Goal: Task Accomplishment & Management: Manage account settings

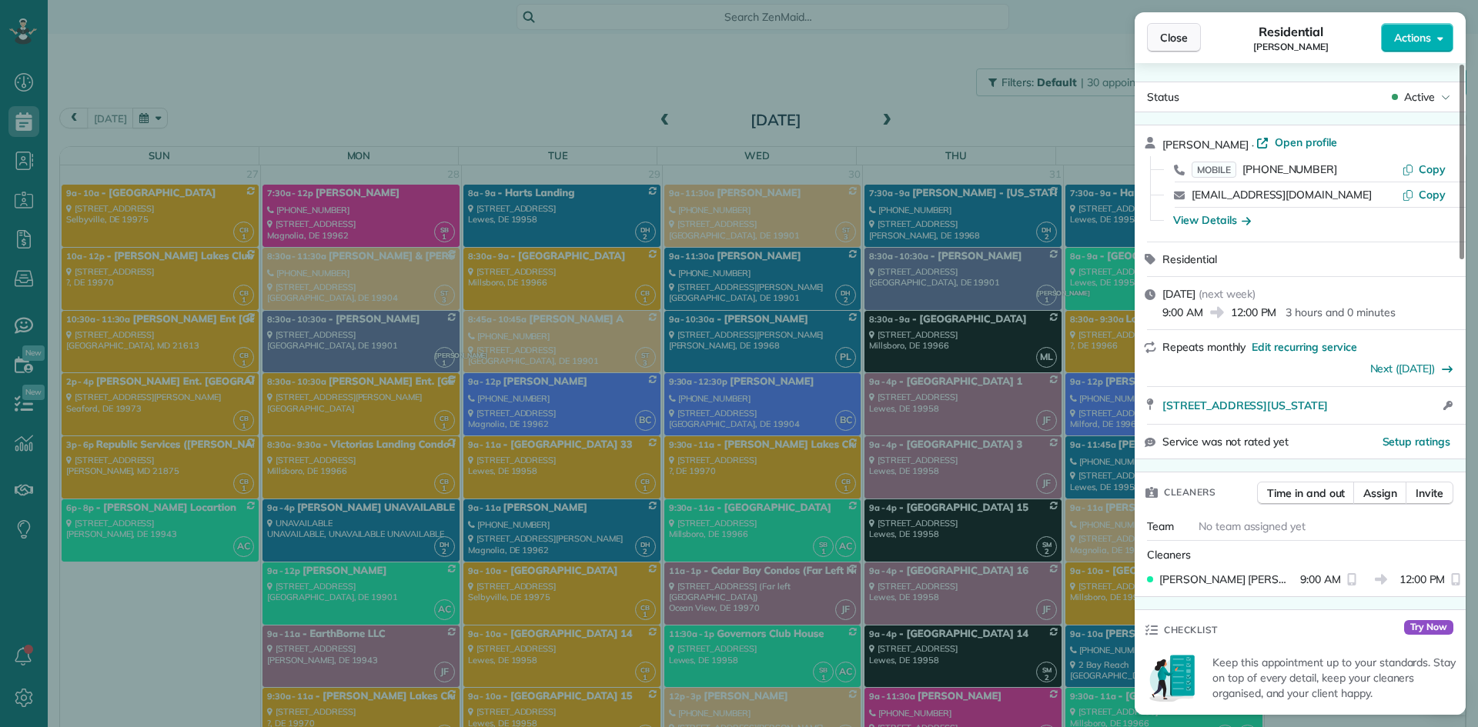
drag, startPoint x: 1150, startPoint y: 38, endPoint x: 1107, endPoint y: 37, distance: 43.1
click at [1150, 38] on button "Close" at bounding box center [1174, 37] width 54 height 29
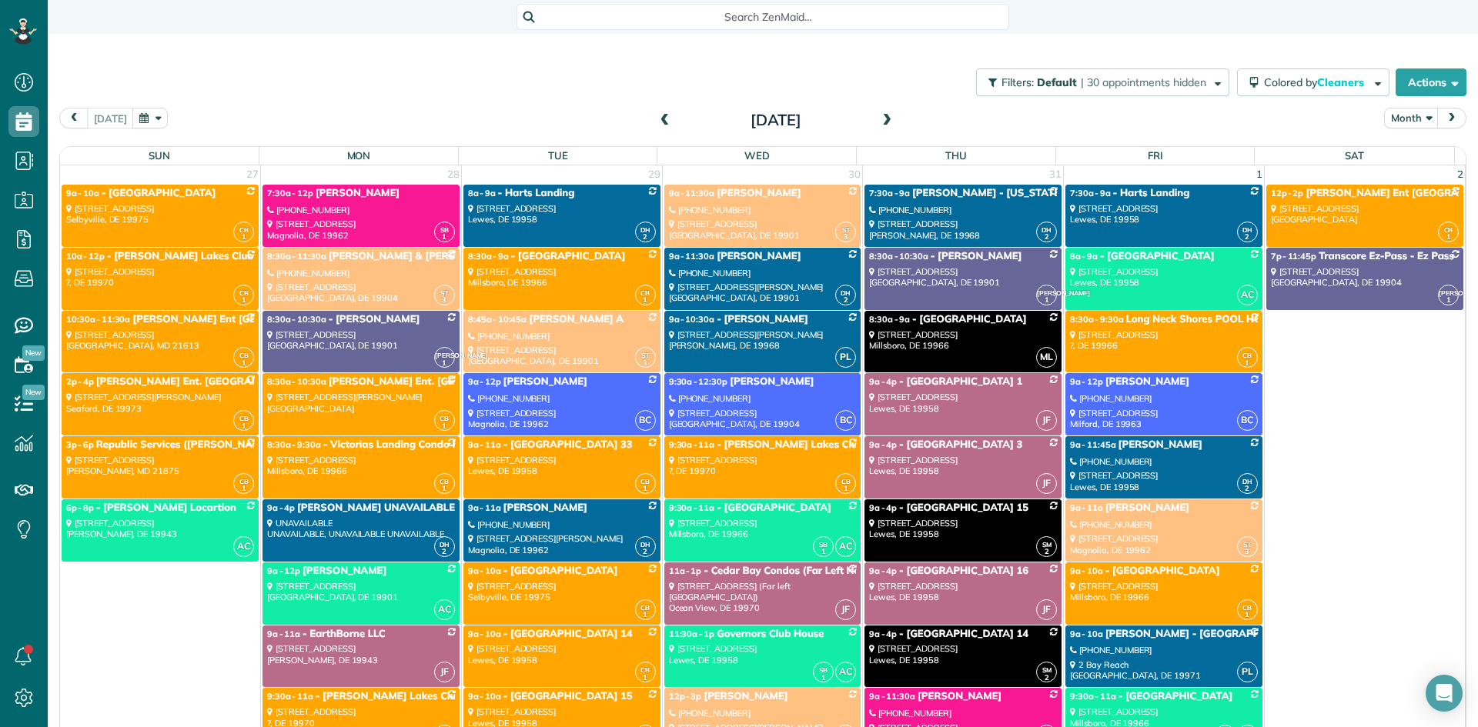
scroll to position [7773, 0]
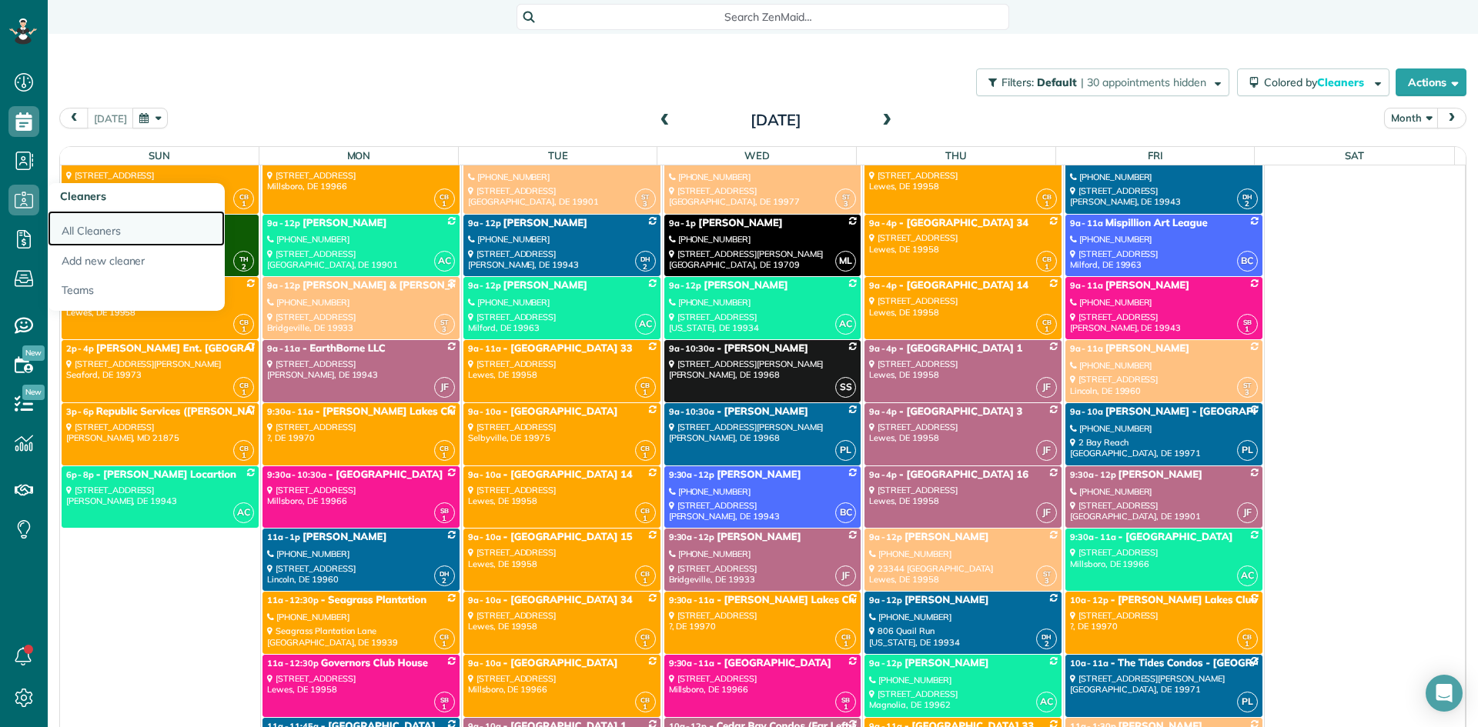
click at [82, 222] on link "All Cleaners" at bounding box center [136, 228] width 177 height 35
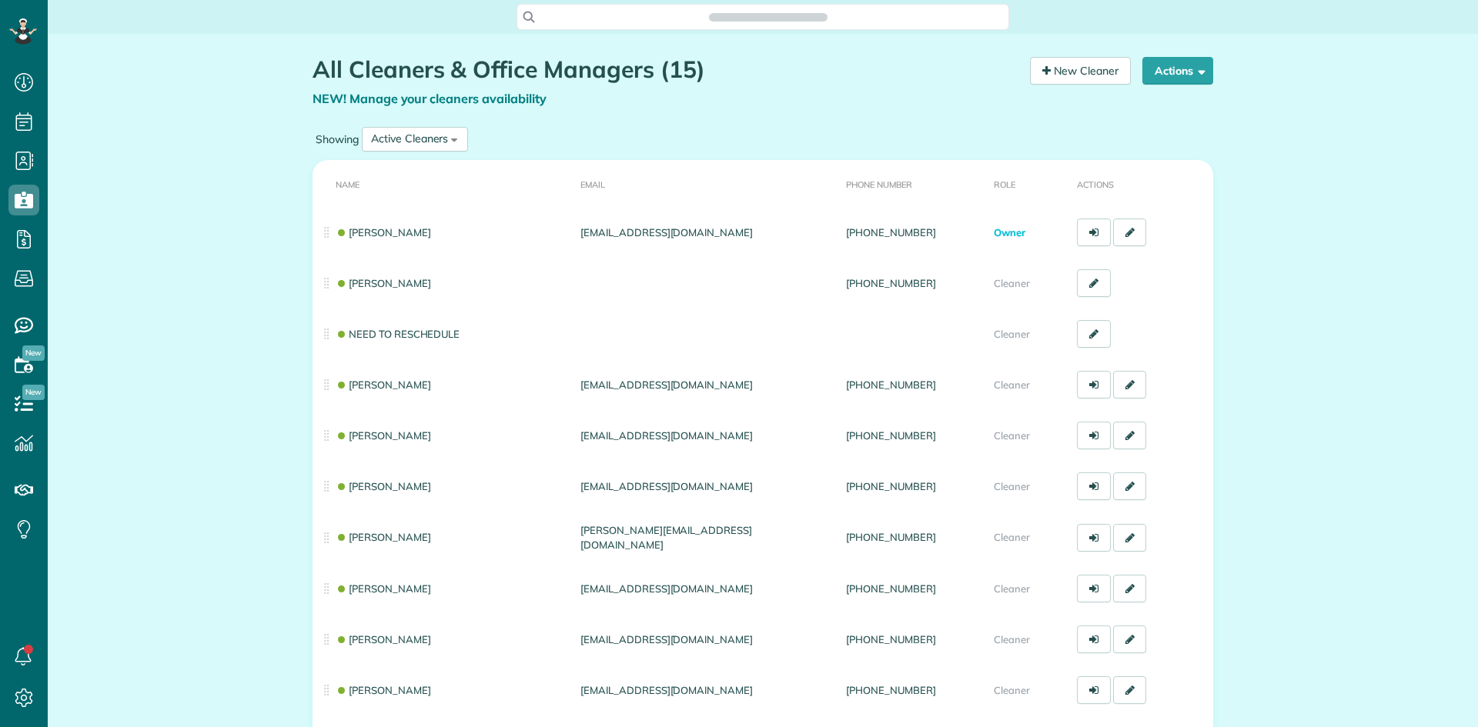
scroll to position [7, 7]
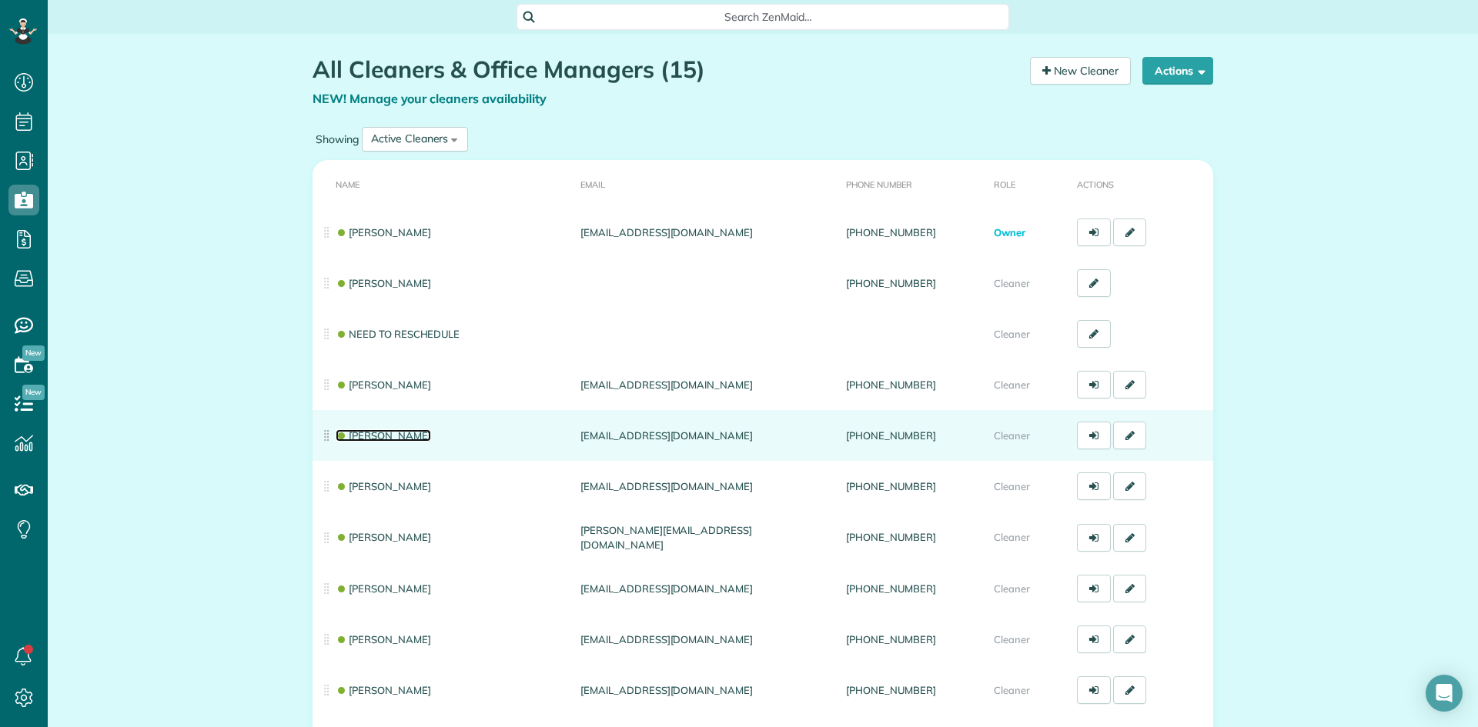
click at [399, 433] on link "Brittany Craig" at bounding box center [383, 435] width 95 height 12
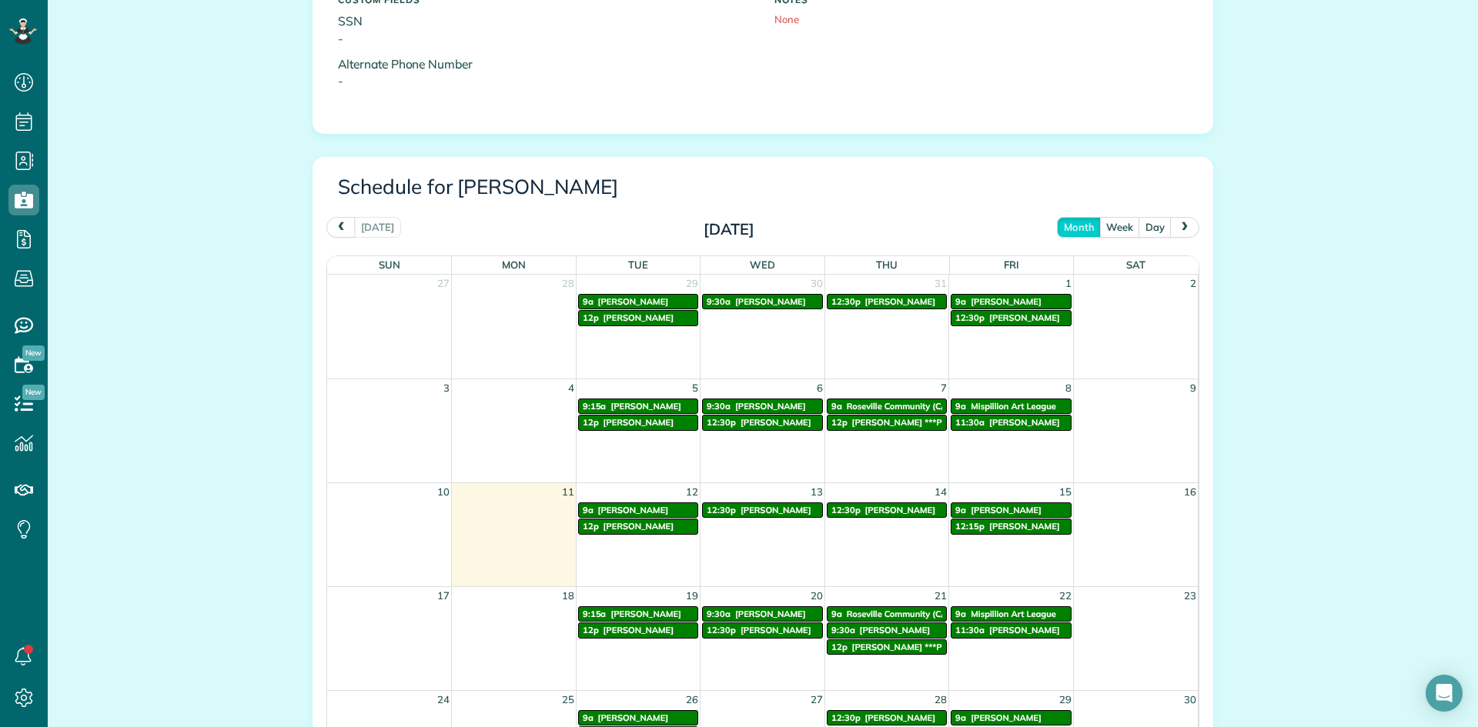
scroll to position [693, 0]
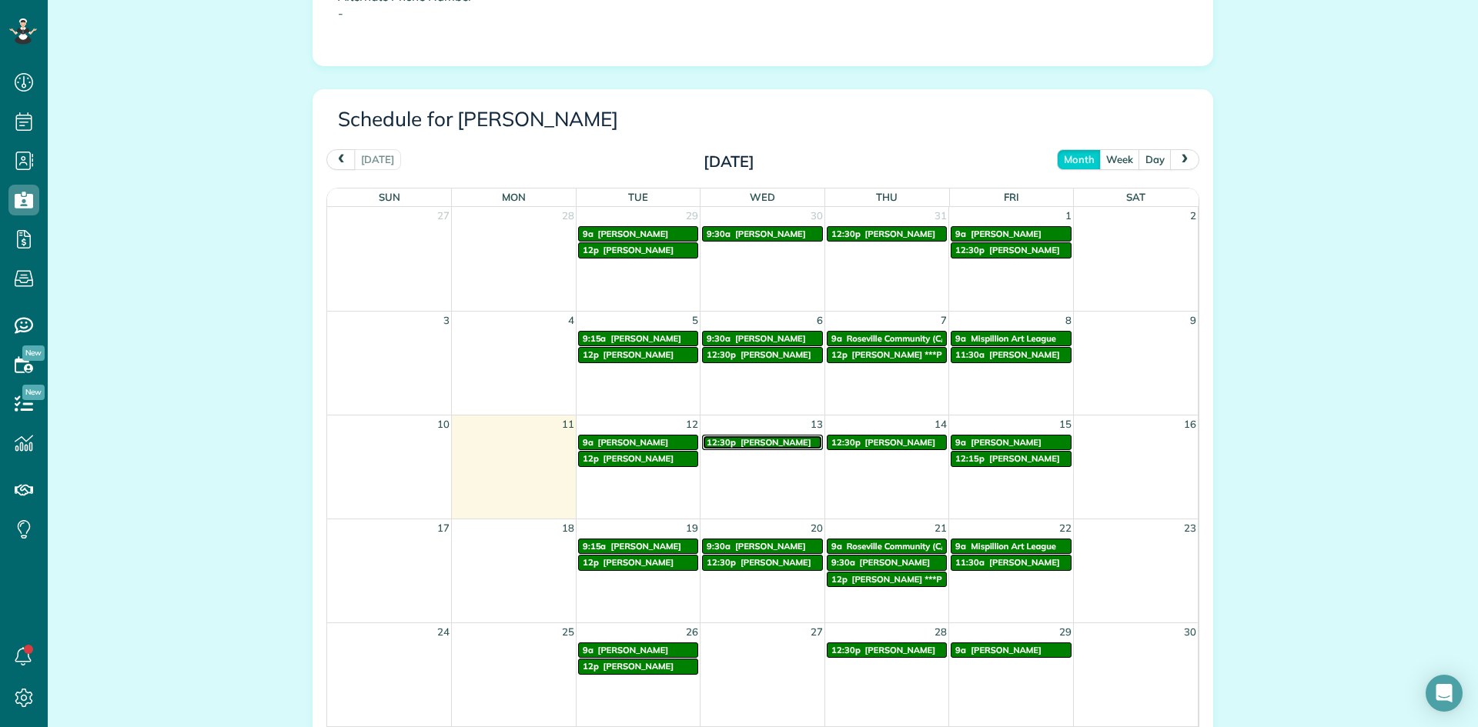
click at [748, 442] on span "[PERSON_NAME]" at bounding box center [775, 442] width 71 height 11
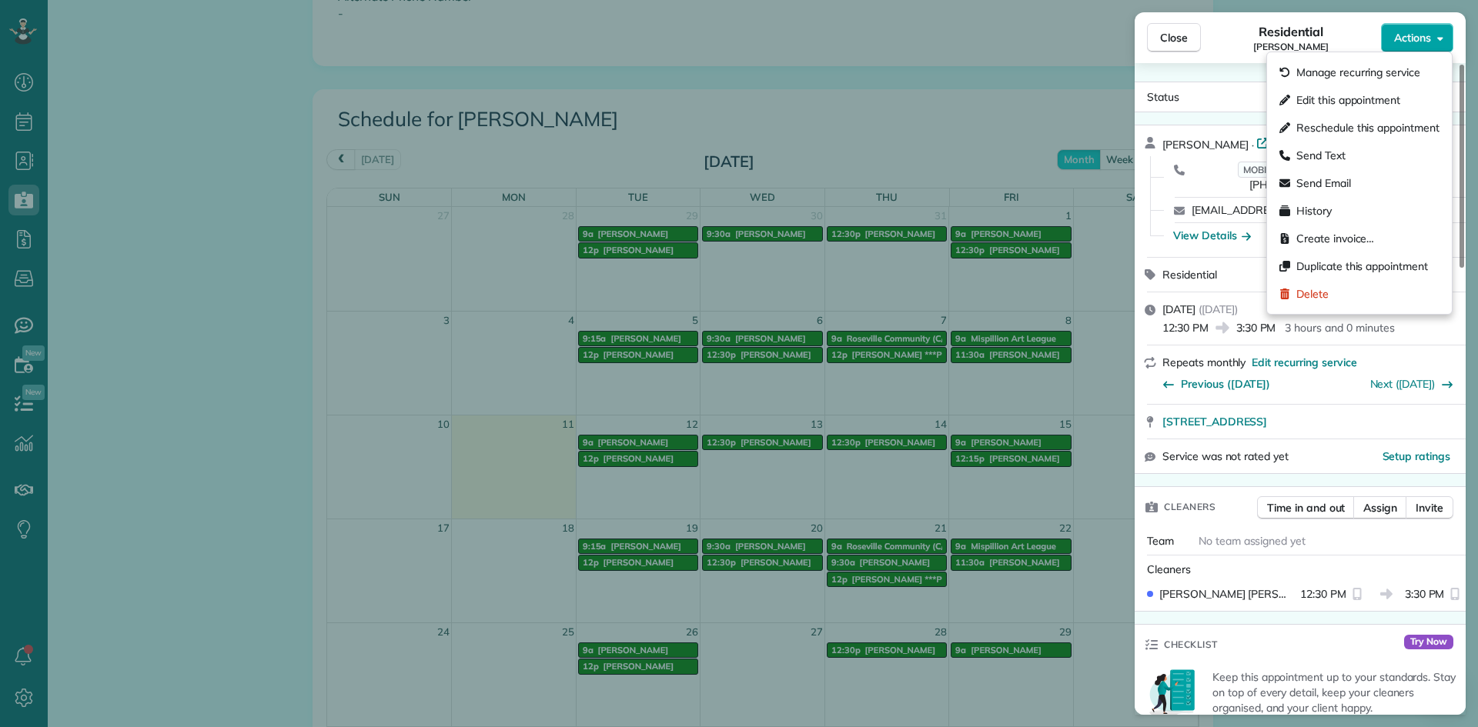
click at [1412, 36] on span "Actions" at bounding box center [1412, 37] width 37 height 15
click at [1181, 38] on span "Close" at bounding box center [1174, 37] width 28 height 15
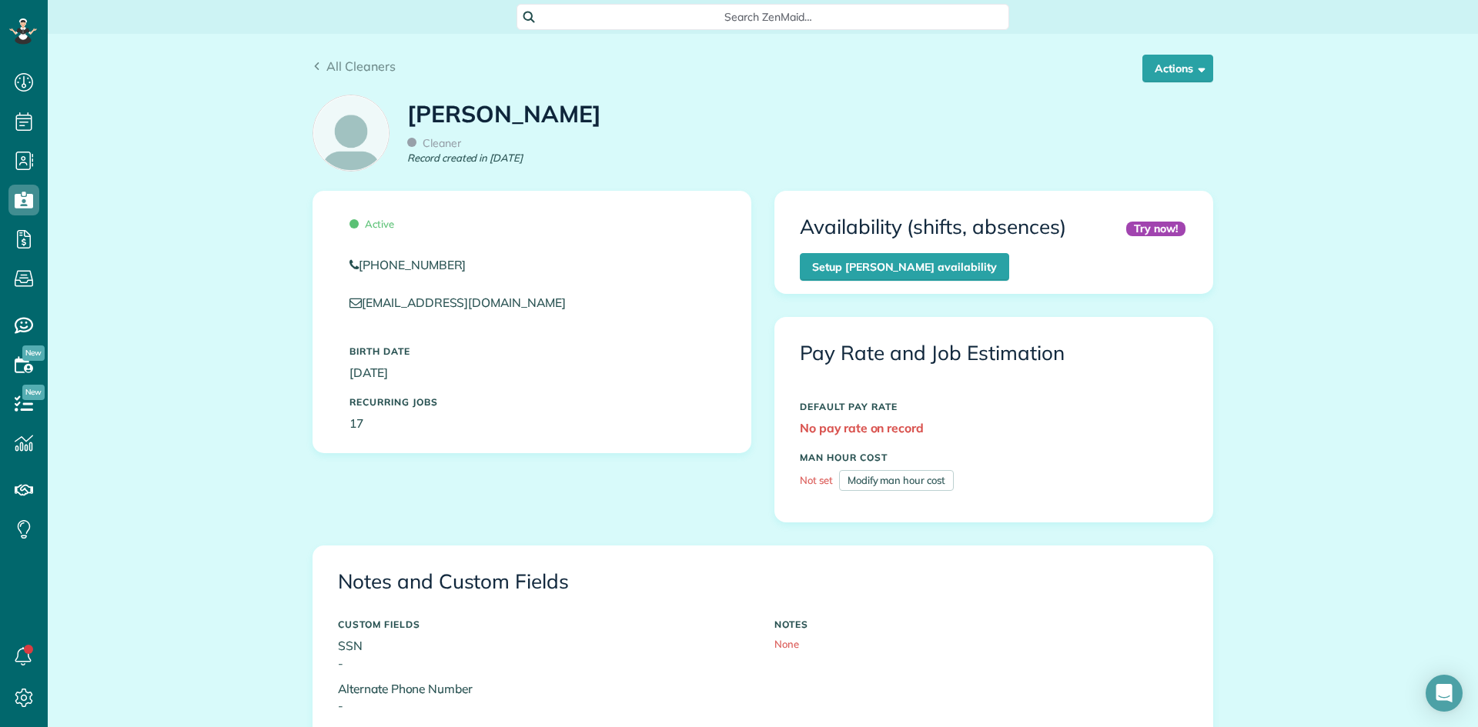
scroll to position [7, 7]
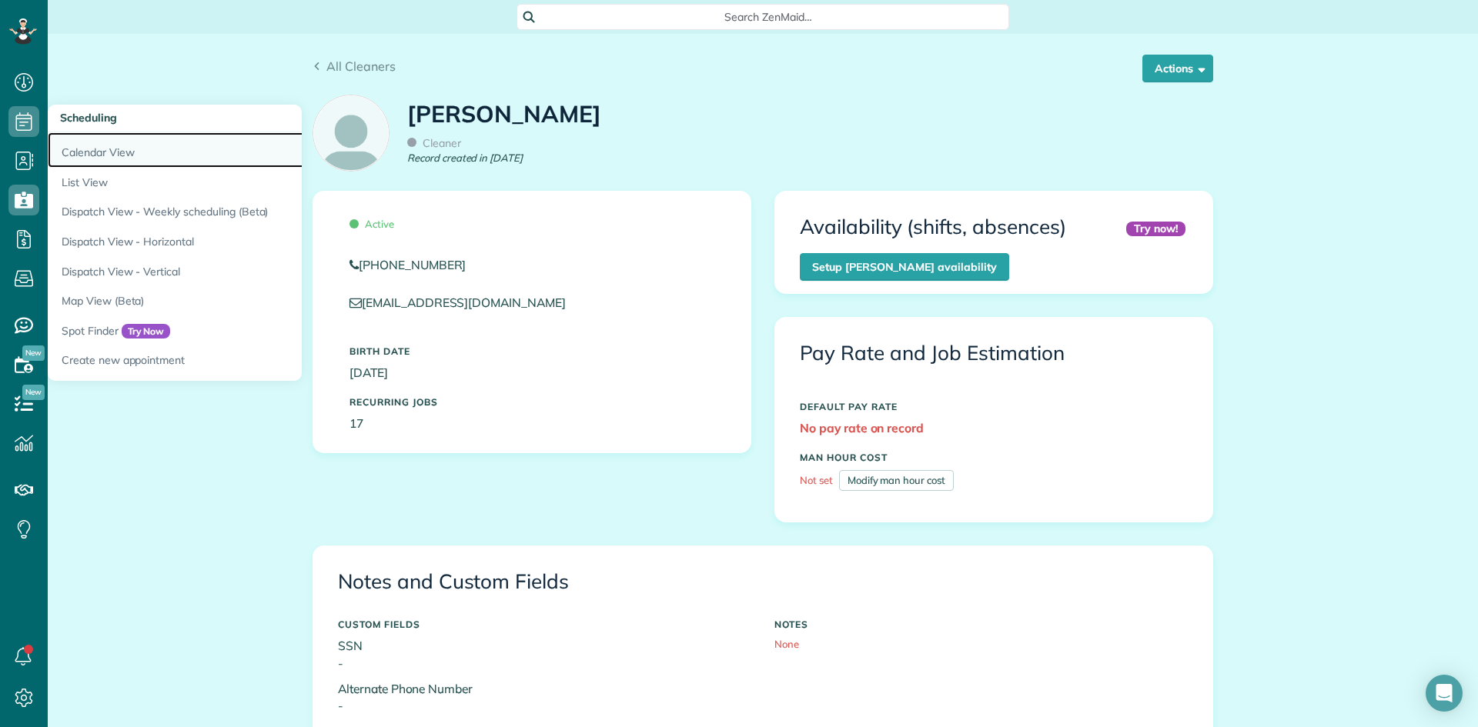
click at [72, 146] on link "Calendar View" at bounding box center [240, 149] width 385 height 35
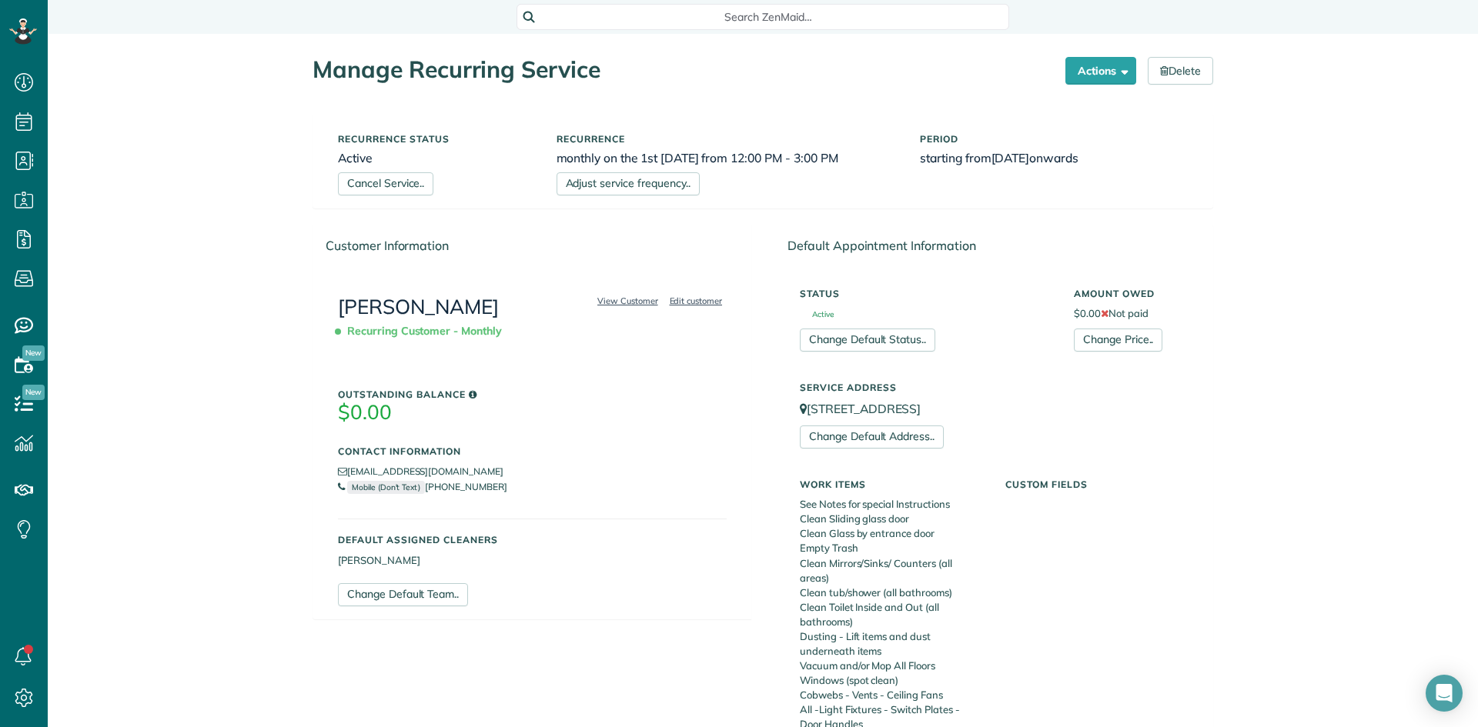
scroll to position [7, 7]
click at [87, 223] on link "All Cleaners" at bounding box center [136, 228] width 177 height 35
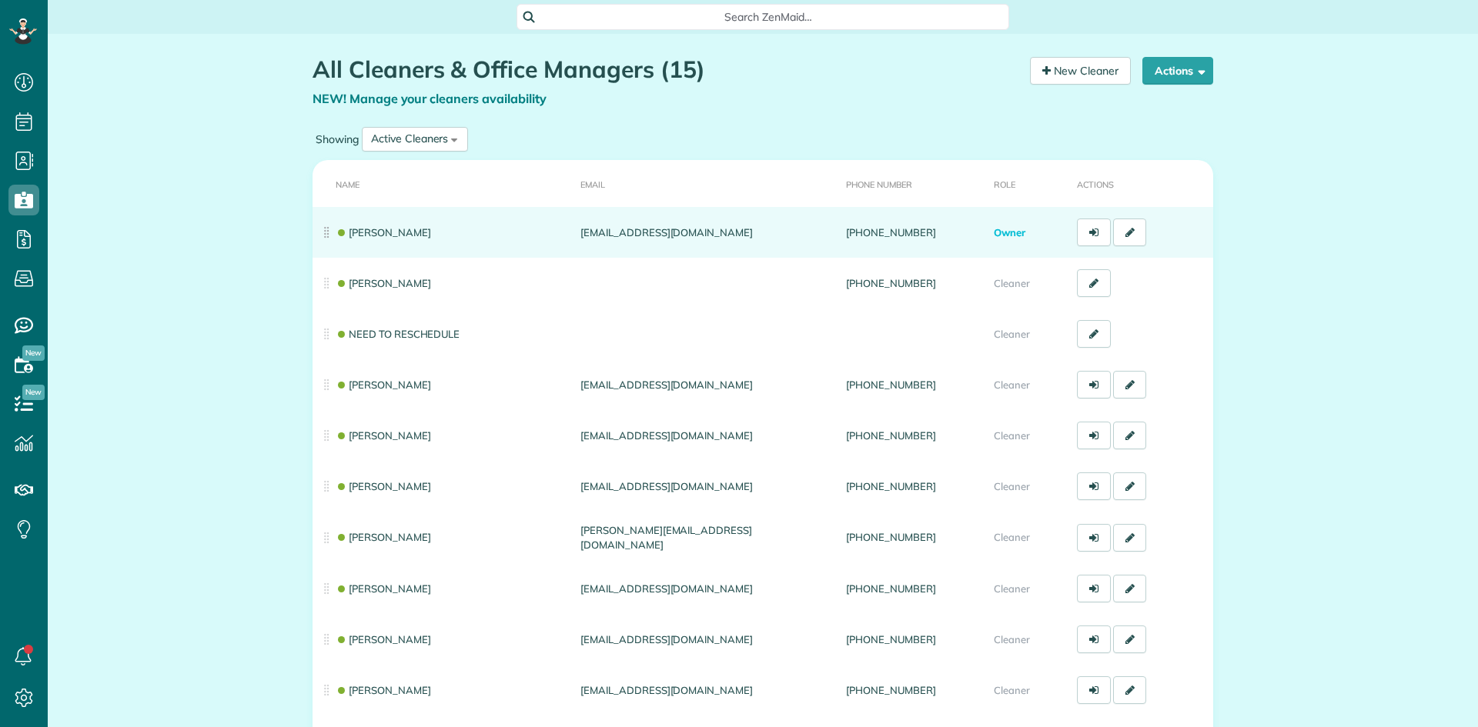
scroll to position [7, 7]
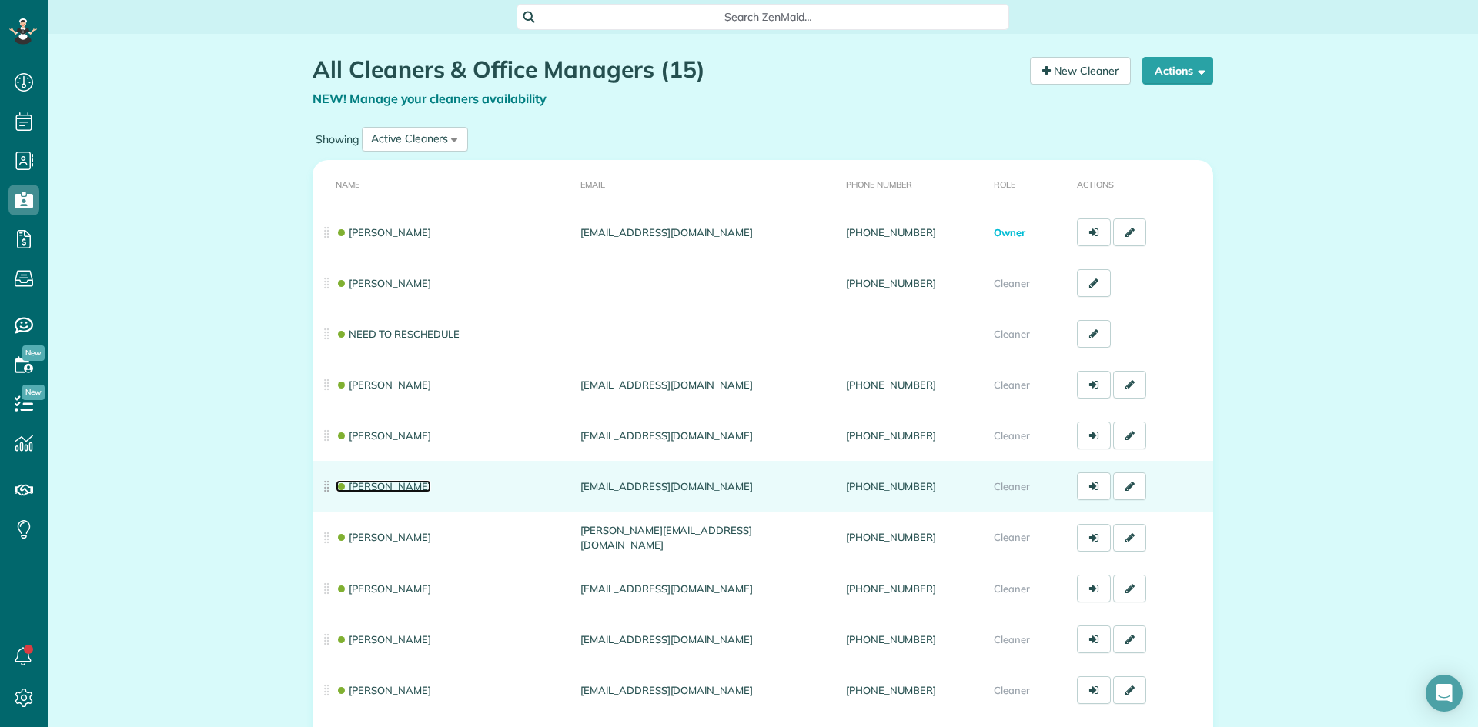
click at [379, 482] on link "[PERSON_NAME]" at bounding box center [383, 486] width 95 height 12
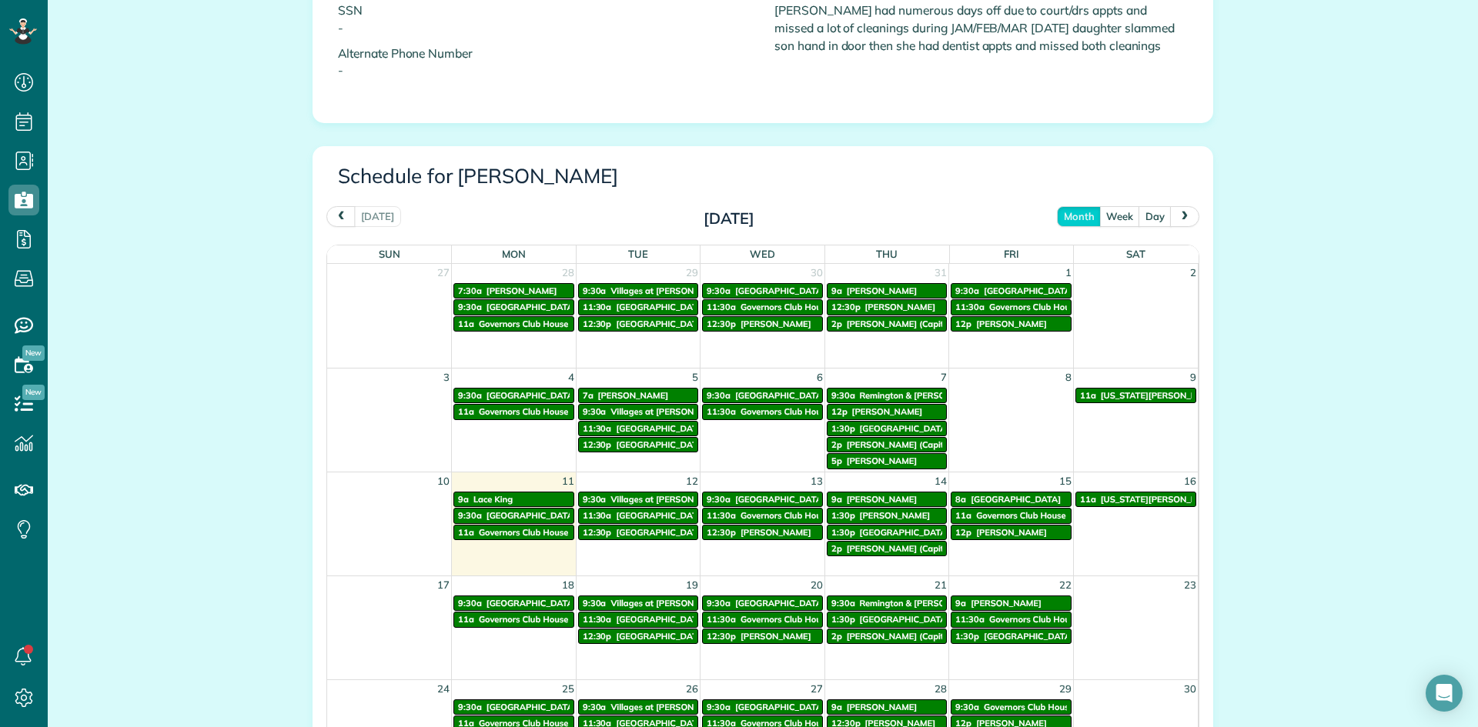
scroll to position [770, 0]
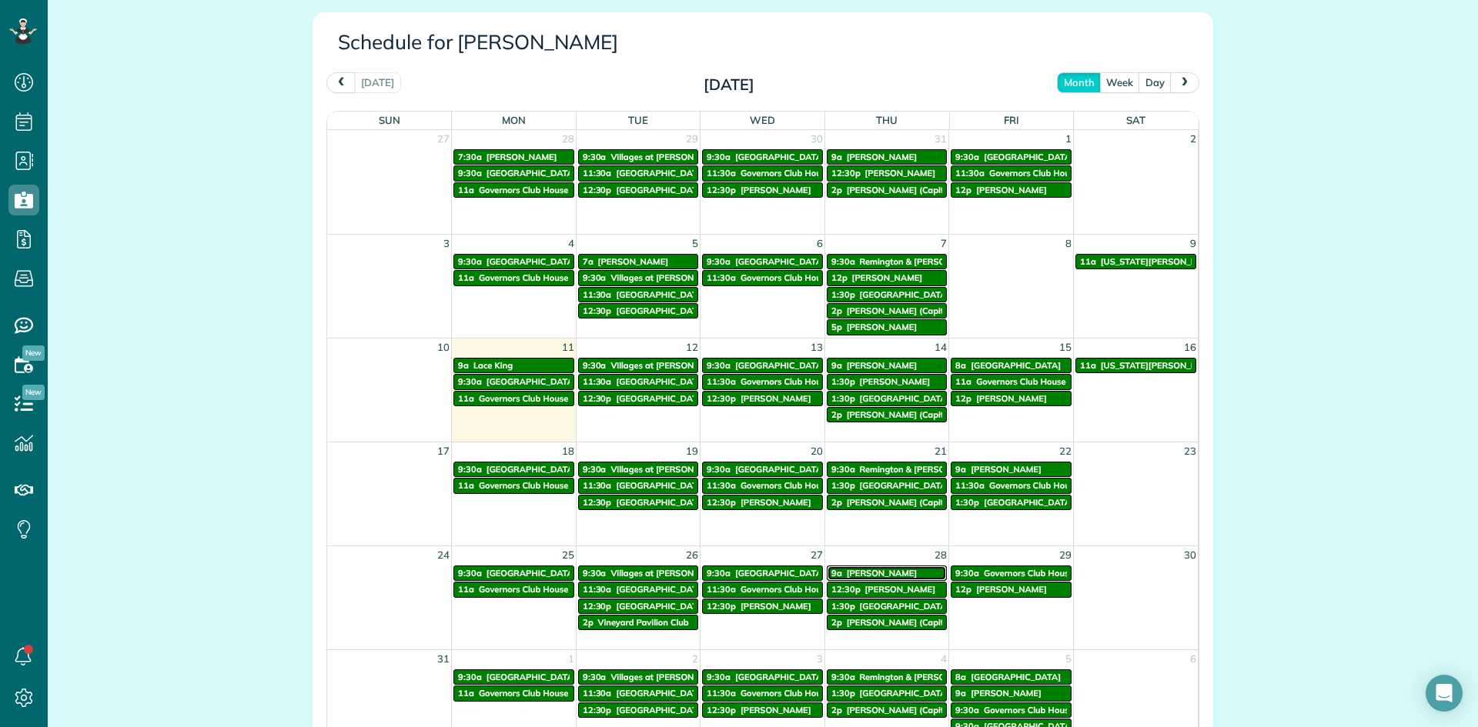
click at [865, 569] on span "[PERSON_NAME]" at bounding box center [882, 573] width 71 height 11
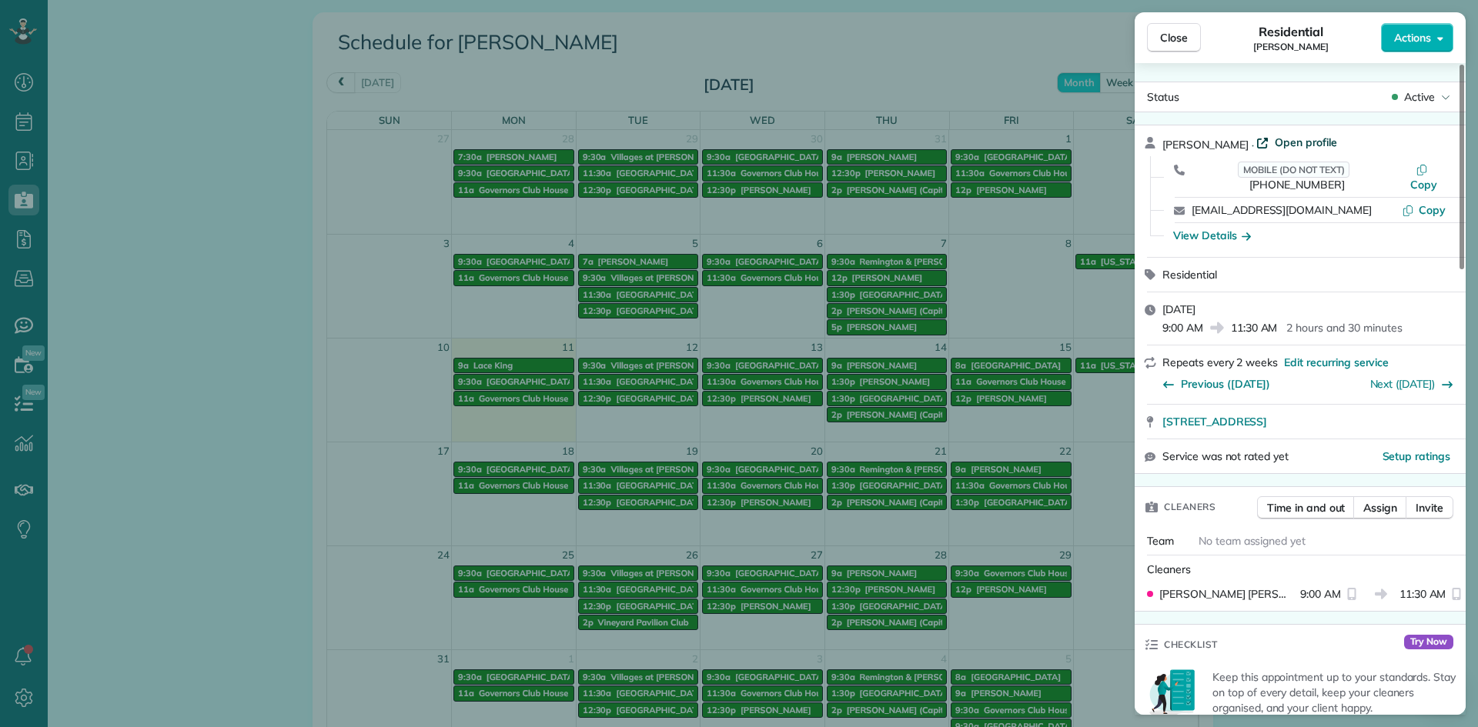
click at [1274, 141] on span "Open profile" at bounding box center [1305, 142] width 62 height 15
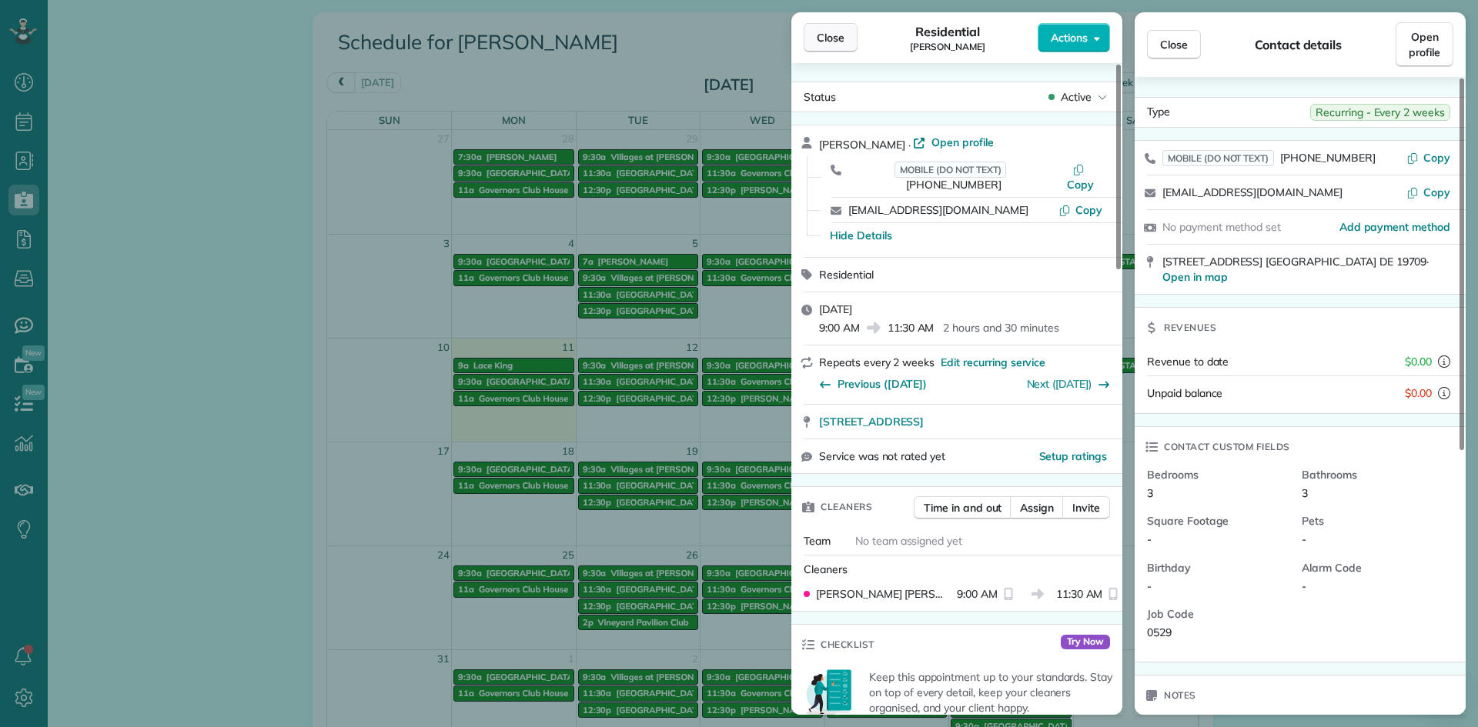
click at [807, 38] on div "Close Residential Patty Kelly Ortiz Actions" at bounding box center [956, 37] width 331 height 51
click at [807, 38] on button "Close" at bounding box center [830, 37] width 54 height 29
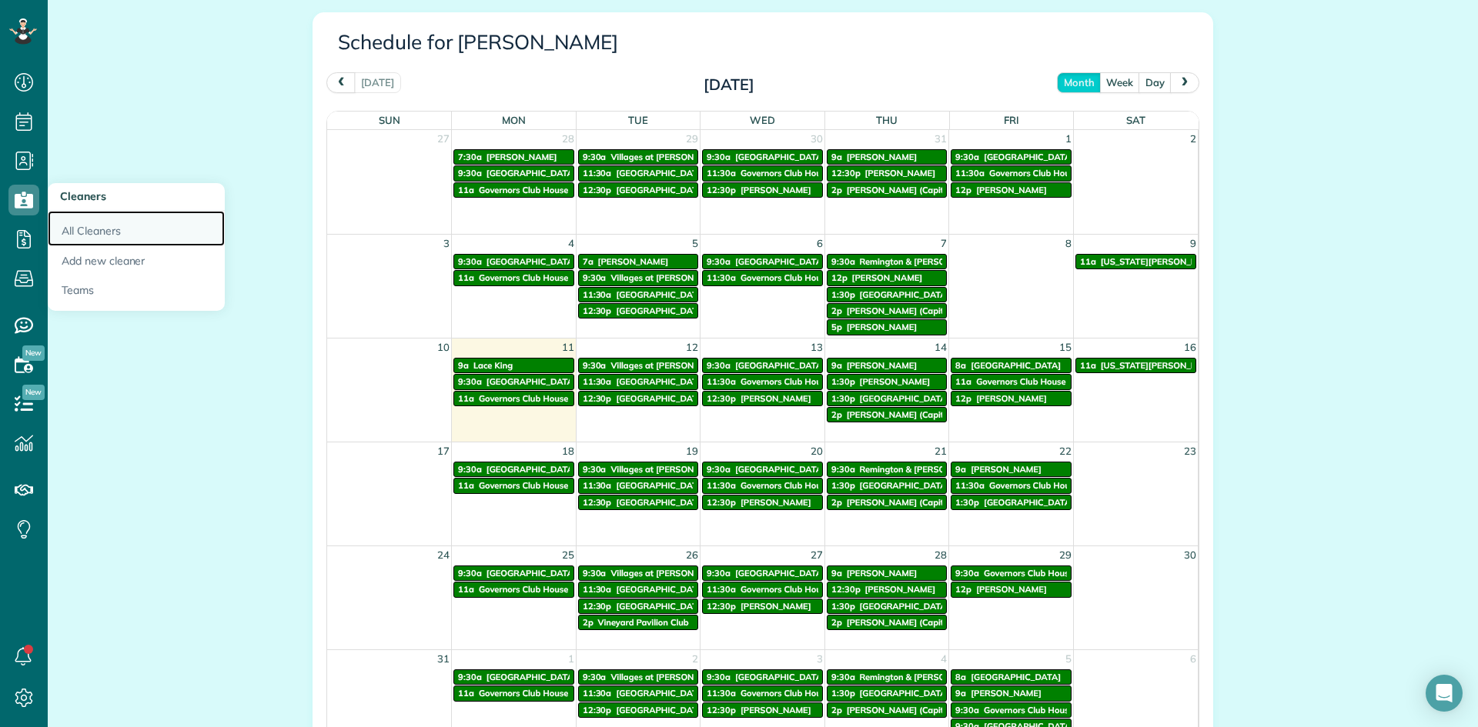
click at [63, 220] on link "All Cleaners" at bounding box center [136, 228] width 177 height 35
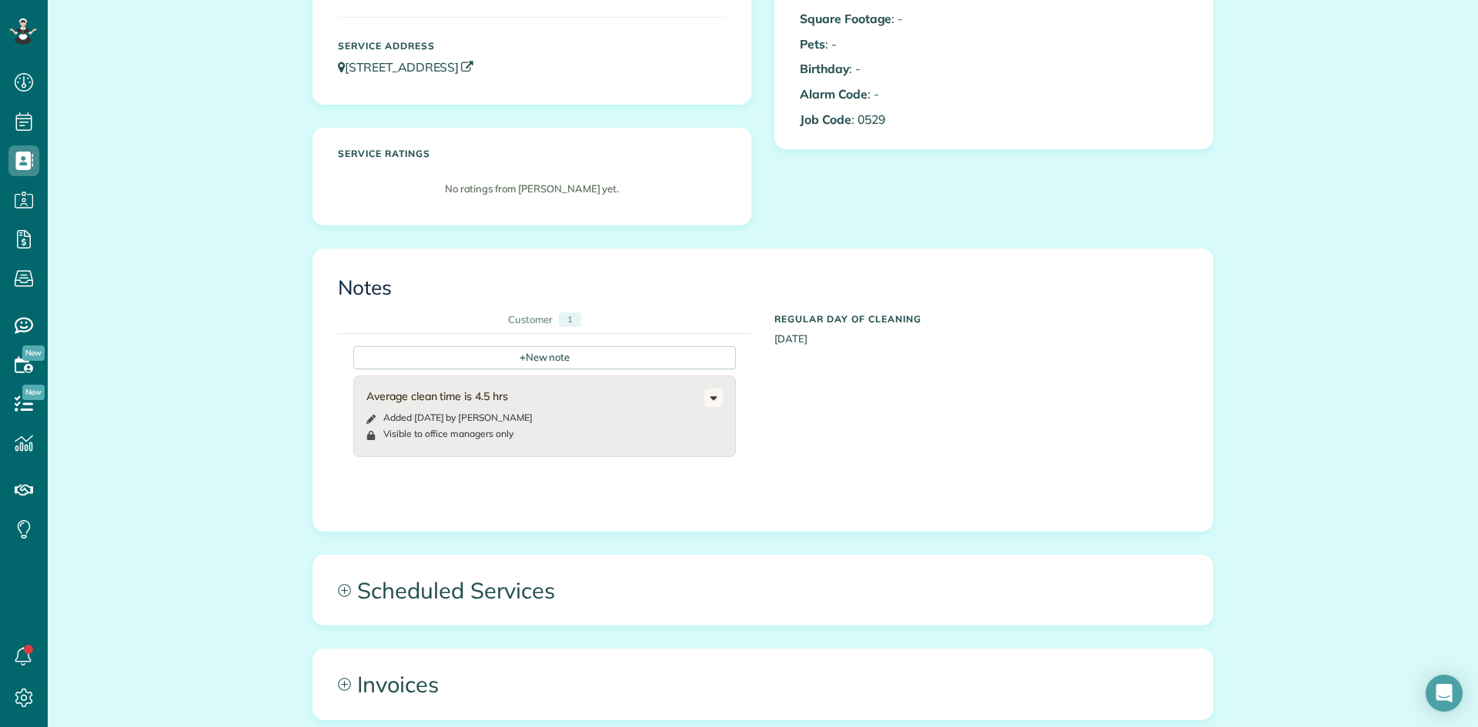
scroll to position [462, 0]
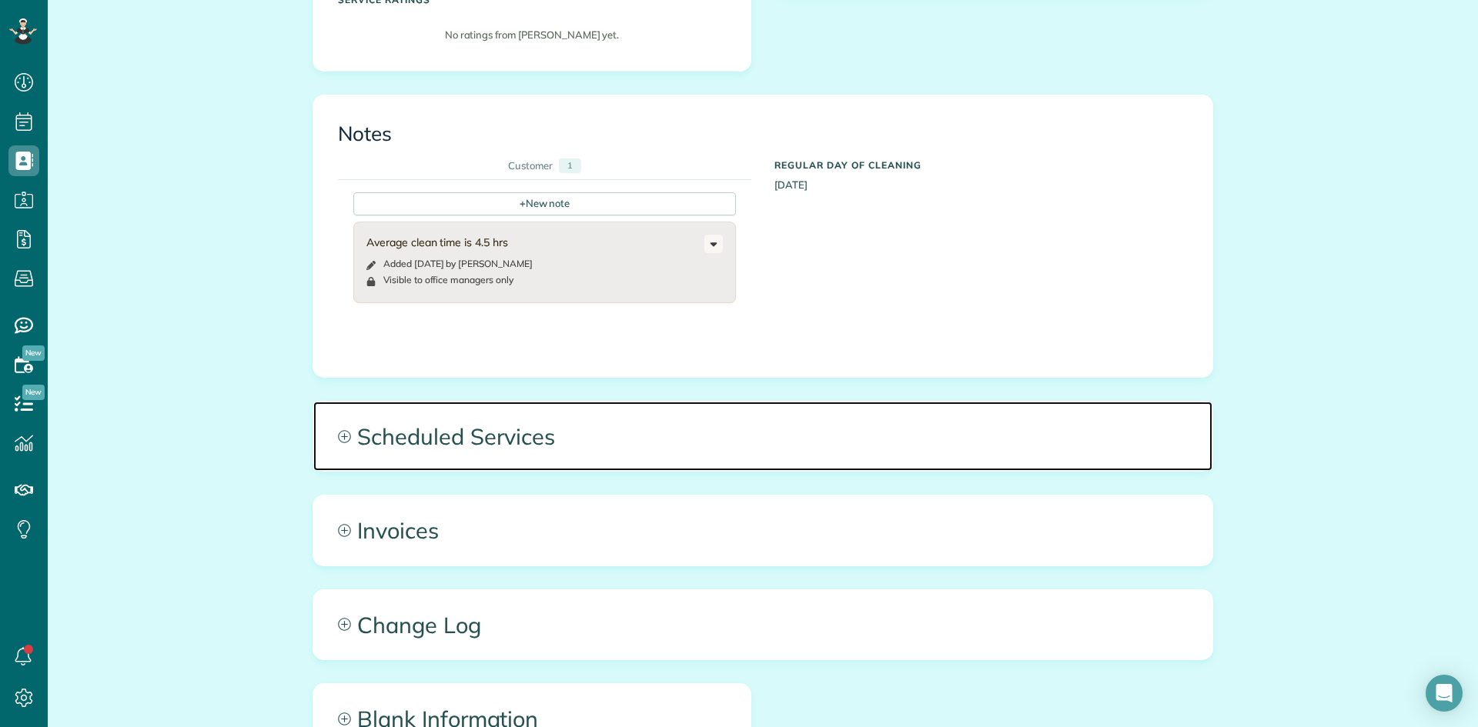
click at [436, 414] on span "Scheduled Services" at bounding box center [762, 436] width 899 height 69
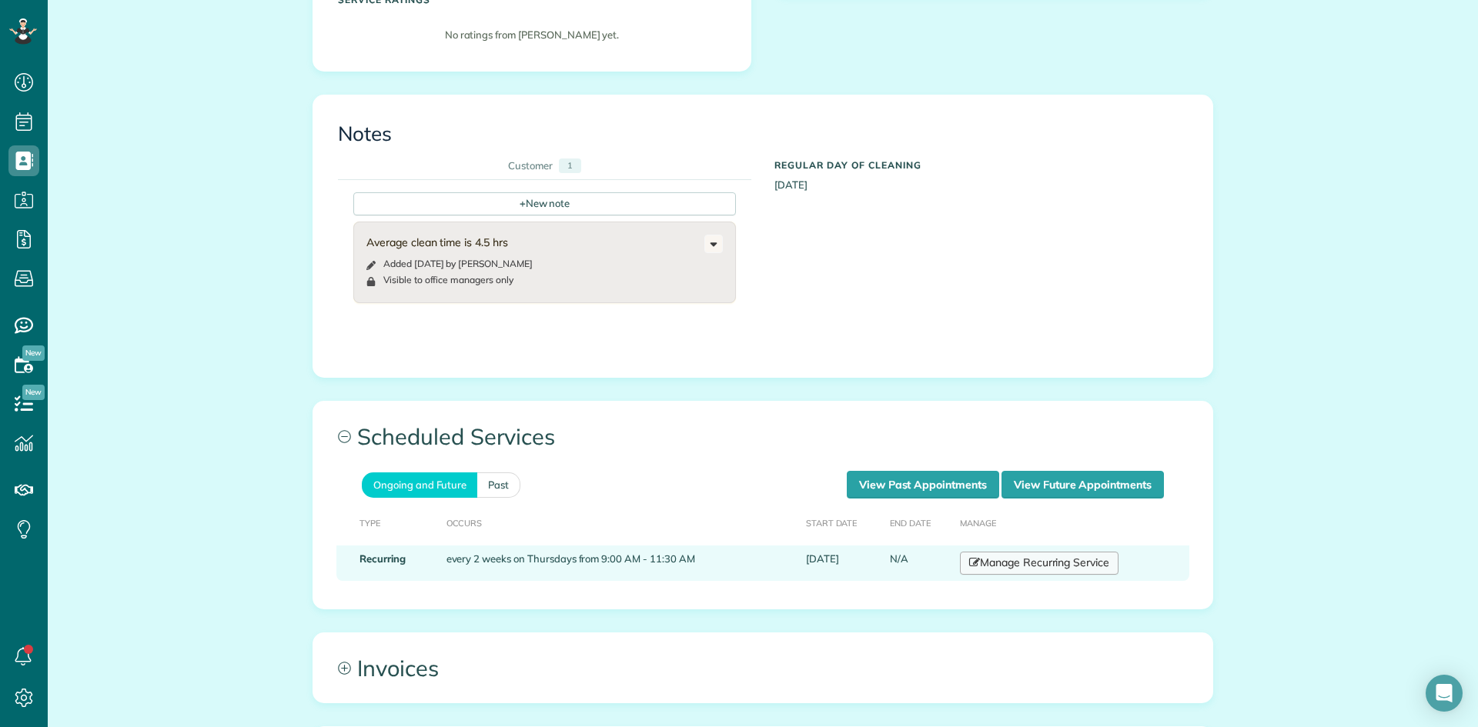
click at [1011, 572] on link "Manage Recurring Service" at bounding box center [1039, 563] width 159 height 23
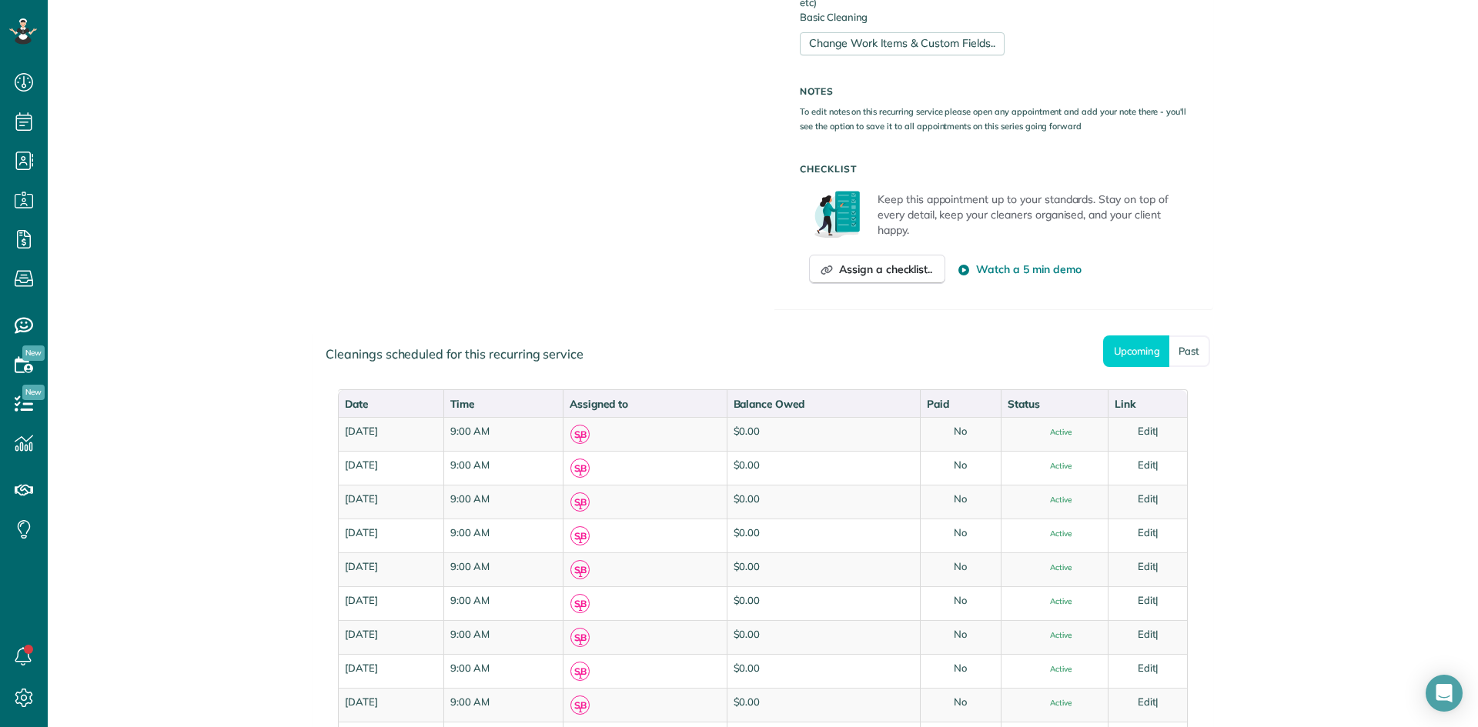
scroll to position [847, 0]
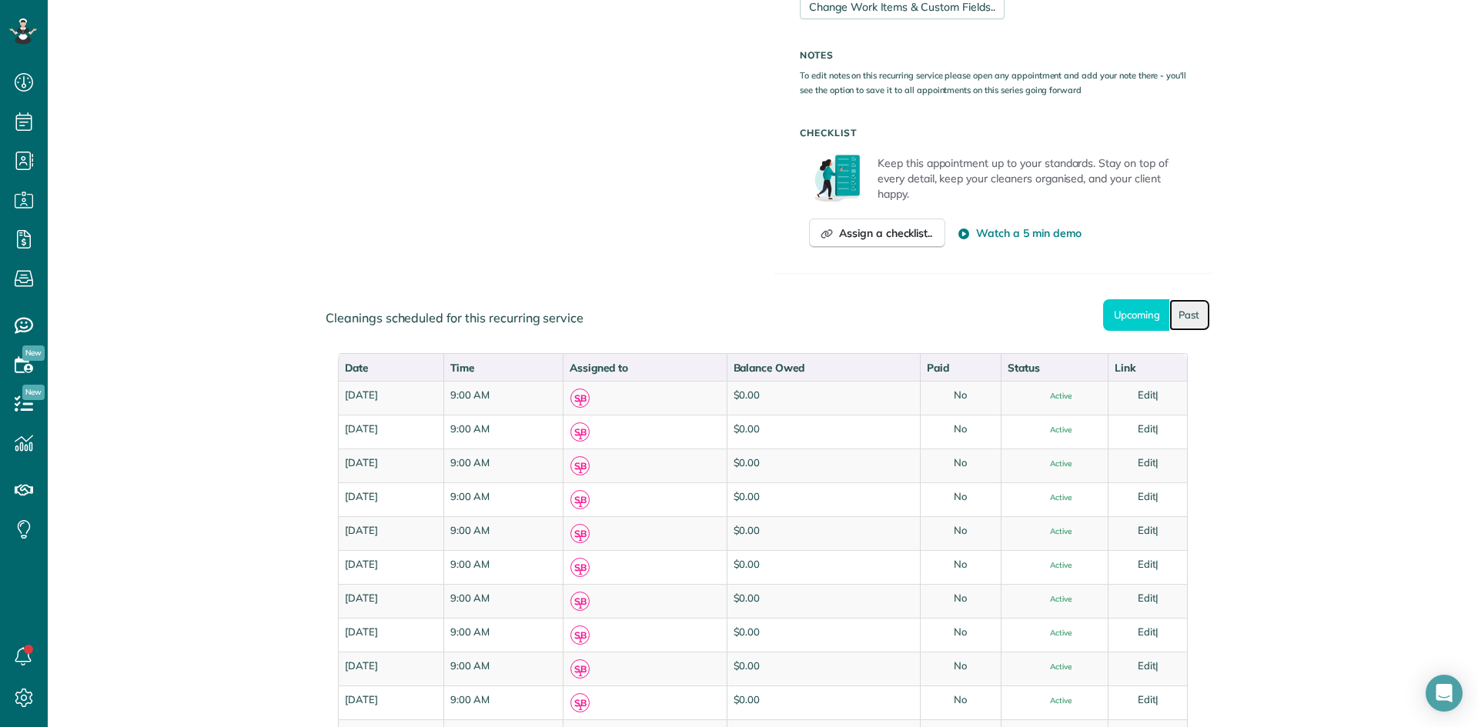
click at [1181, 316] on link "Past" at bounding box center [1189, 315] width 41 height 32
click at [1134, 329] on link "Upcoming" at bounding box center [1136, 315] width 66 height 32
click at [1169, 324] on link "Past" at bounding box center [1189, 315] width 41 height 32
click at [1133, 317] on link "Upcoming" at bounding box center [1136, 315] width 66 height 32
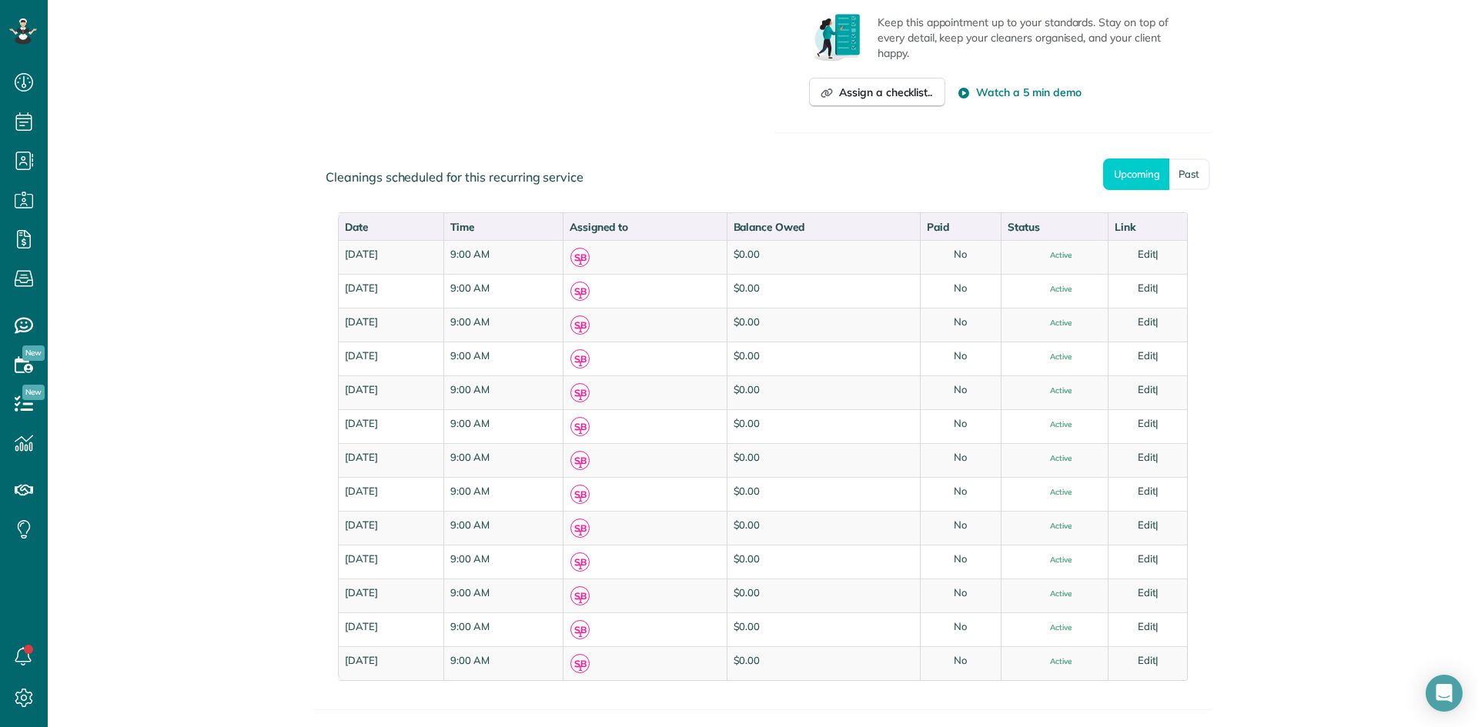
scroll to position [1000, 0]
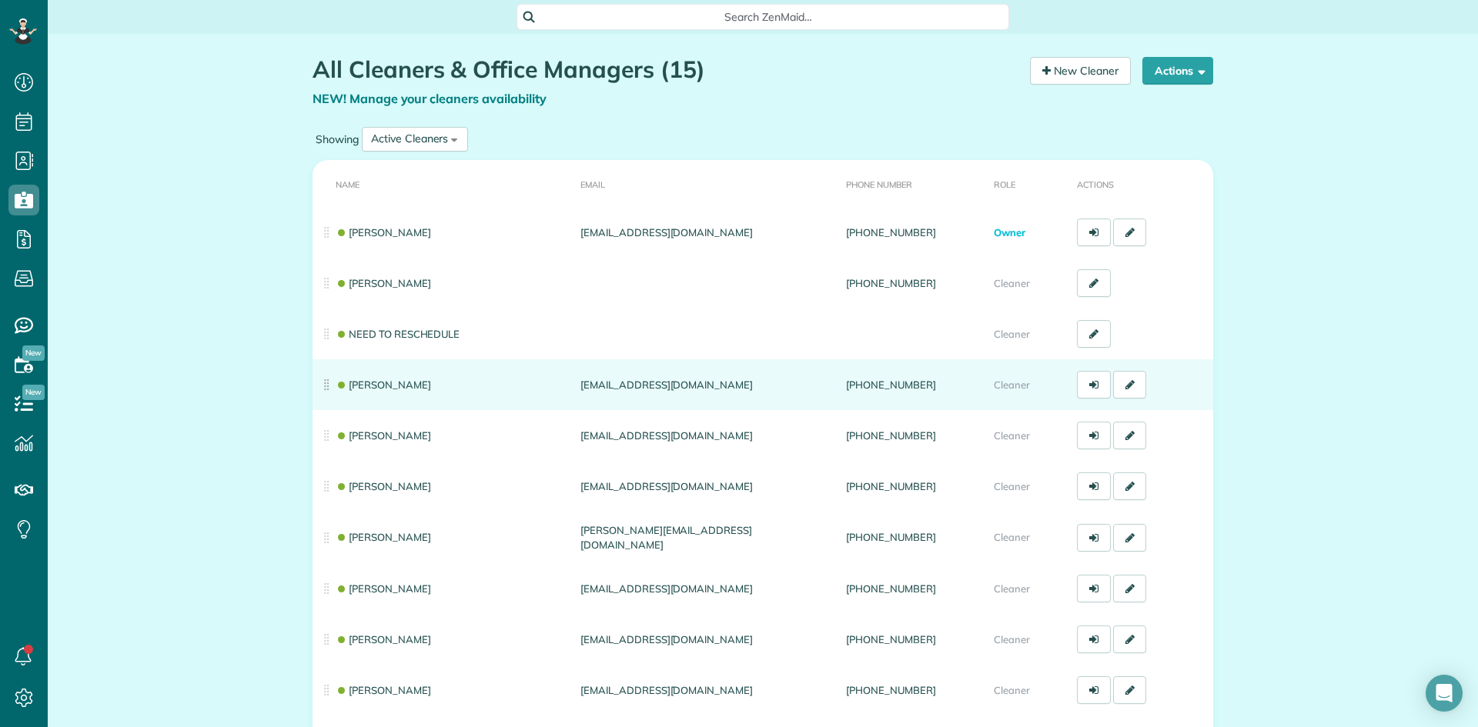
scroll to position [77, 0]
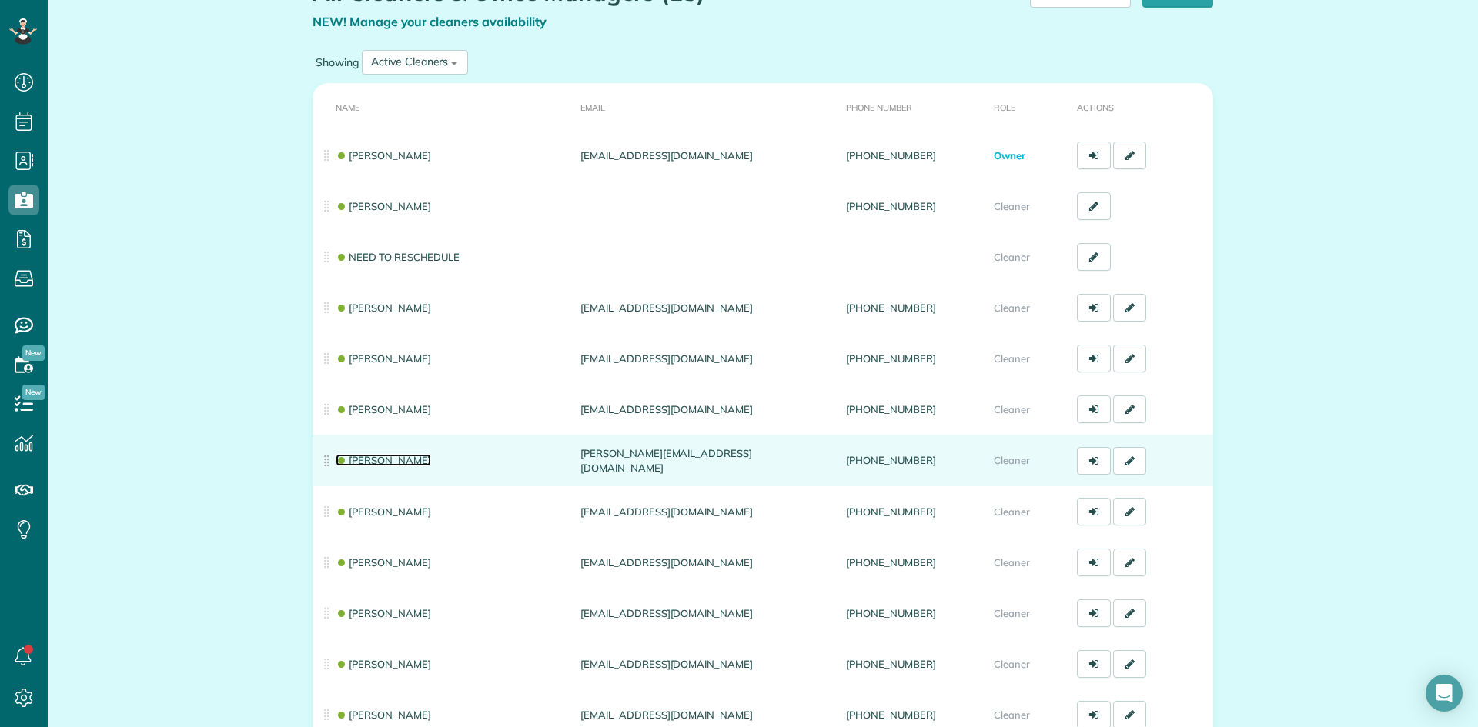
click at [389, 456] on link "[PERSON_NAME]" at bounding box center [383, 460] width 95 height 12
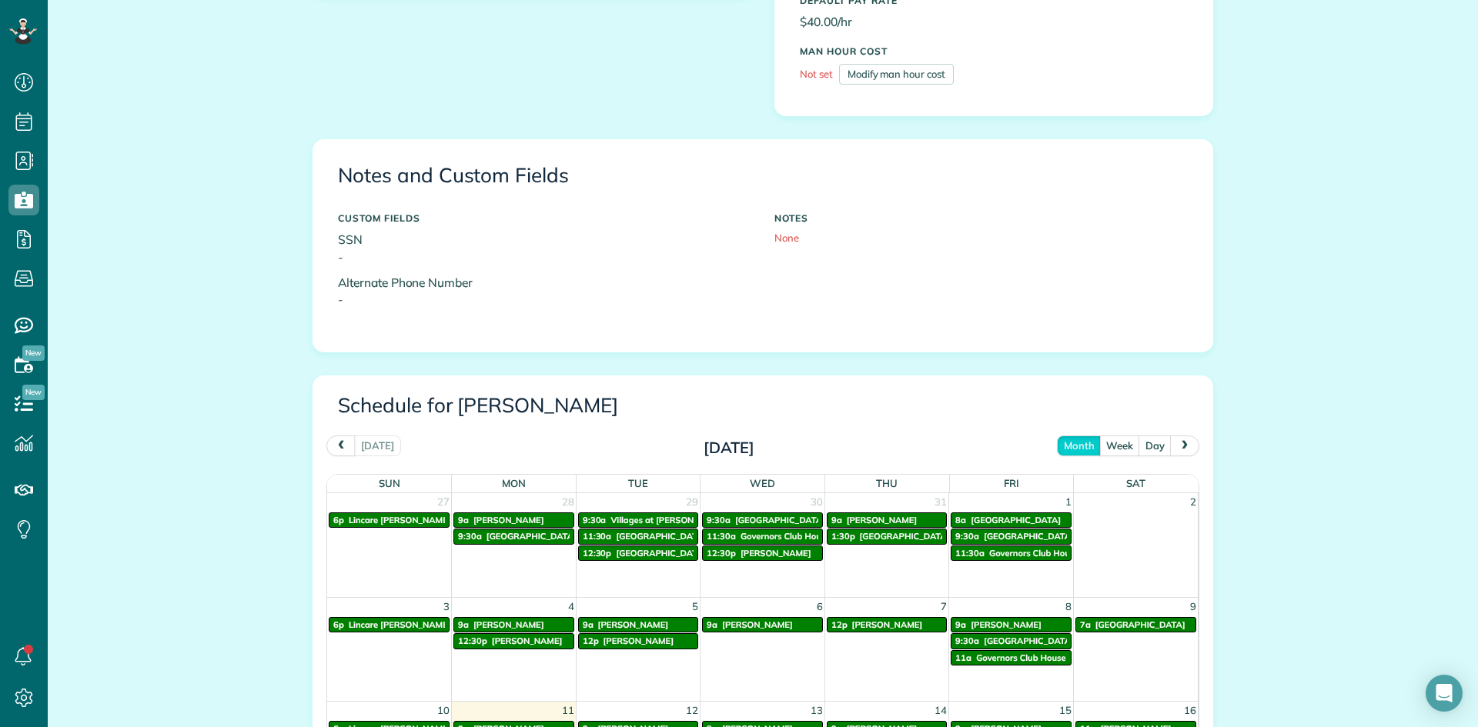
scroll to position [693, 0]
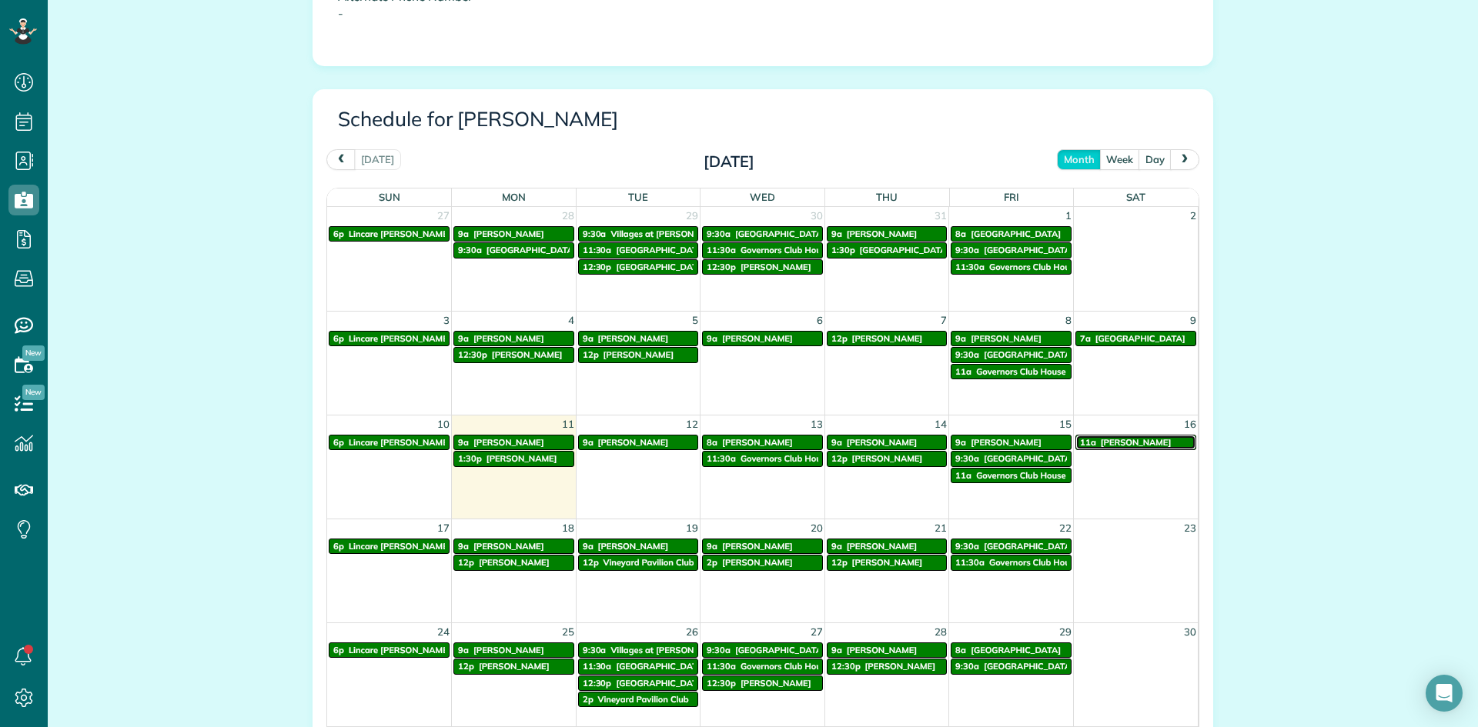
click at [1122, 442] on span "[PERSON_NAME]" at bounding box center [1135, 442] width 71 height 11
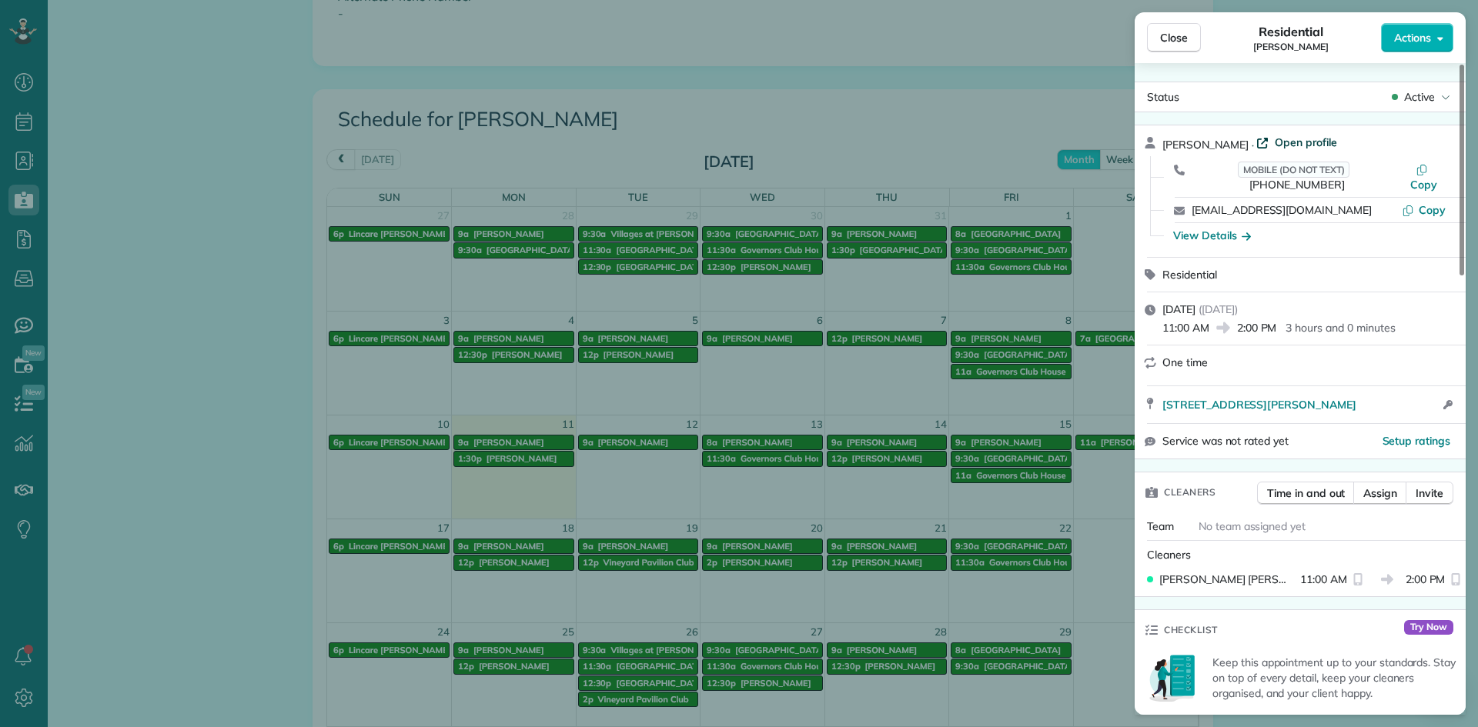
click at [1297, 135] on span "Open profile" at bounding box center [1305, 142] width 62 height 15
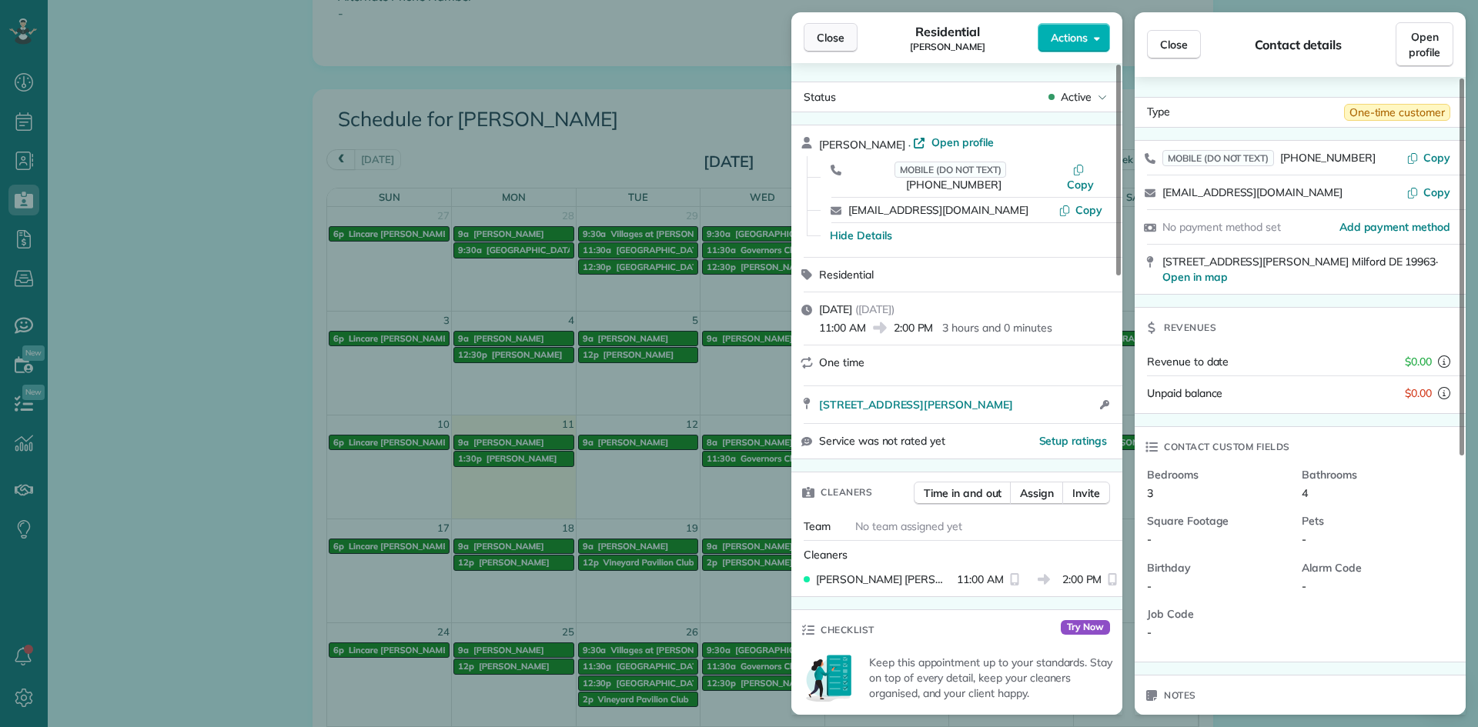
click at [820, 40] on span "Close" at bounding box center [831, 37] width 28 height 15
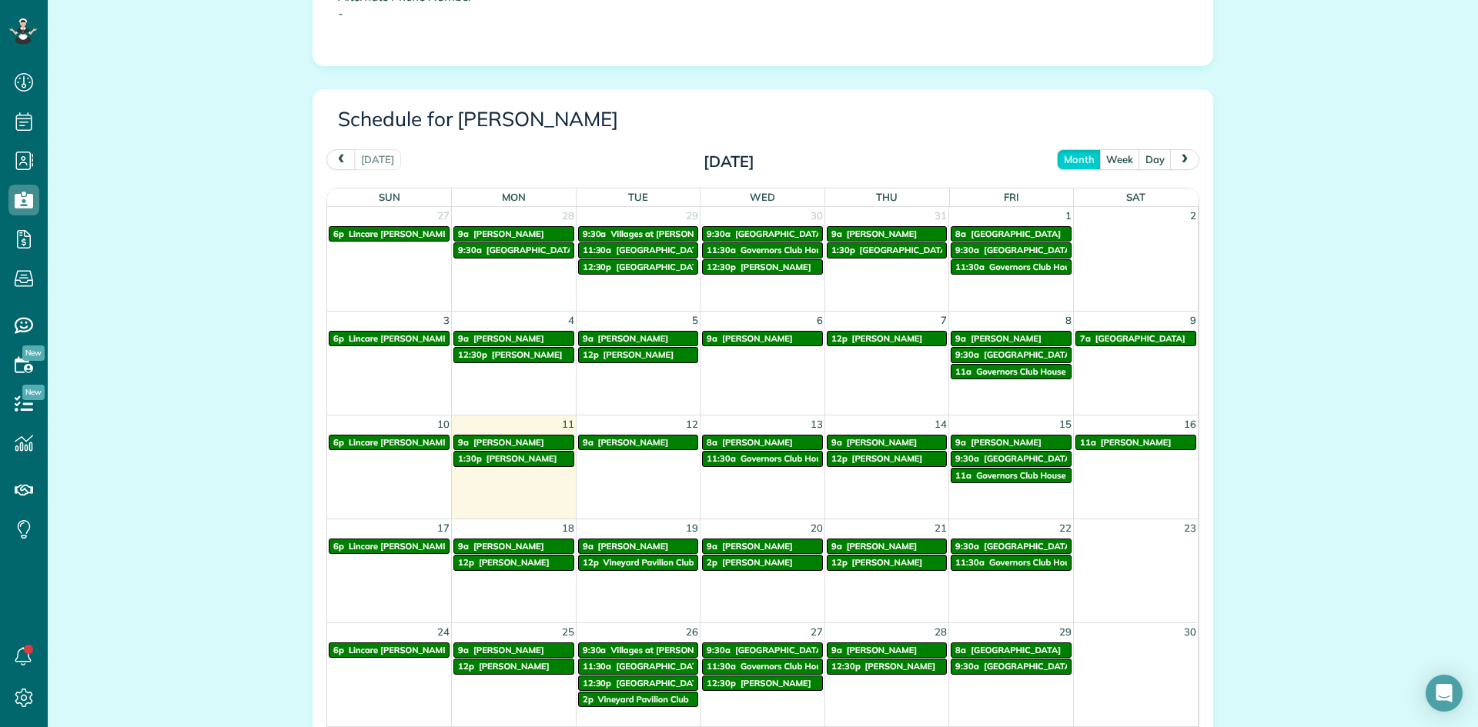
scroll to position [616, 0]
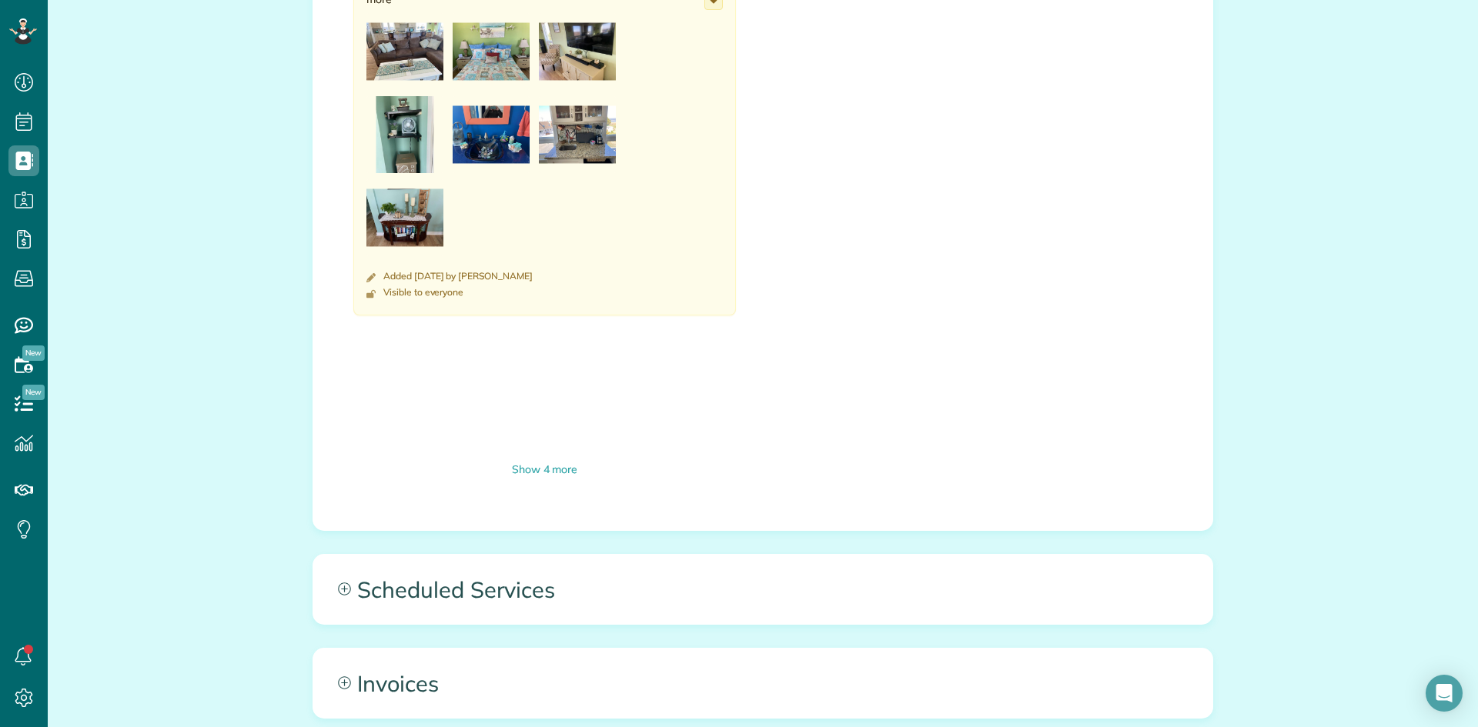
scroll to position [1154, 0]
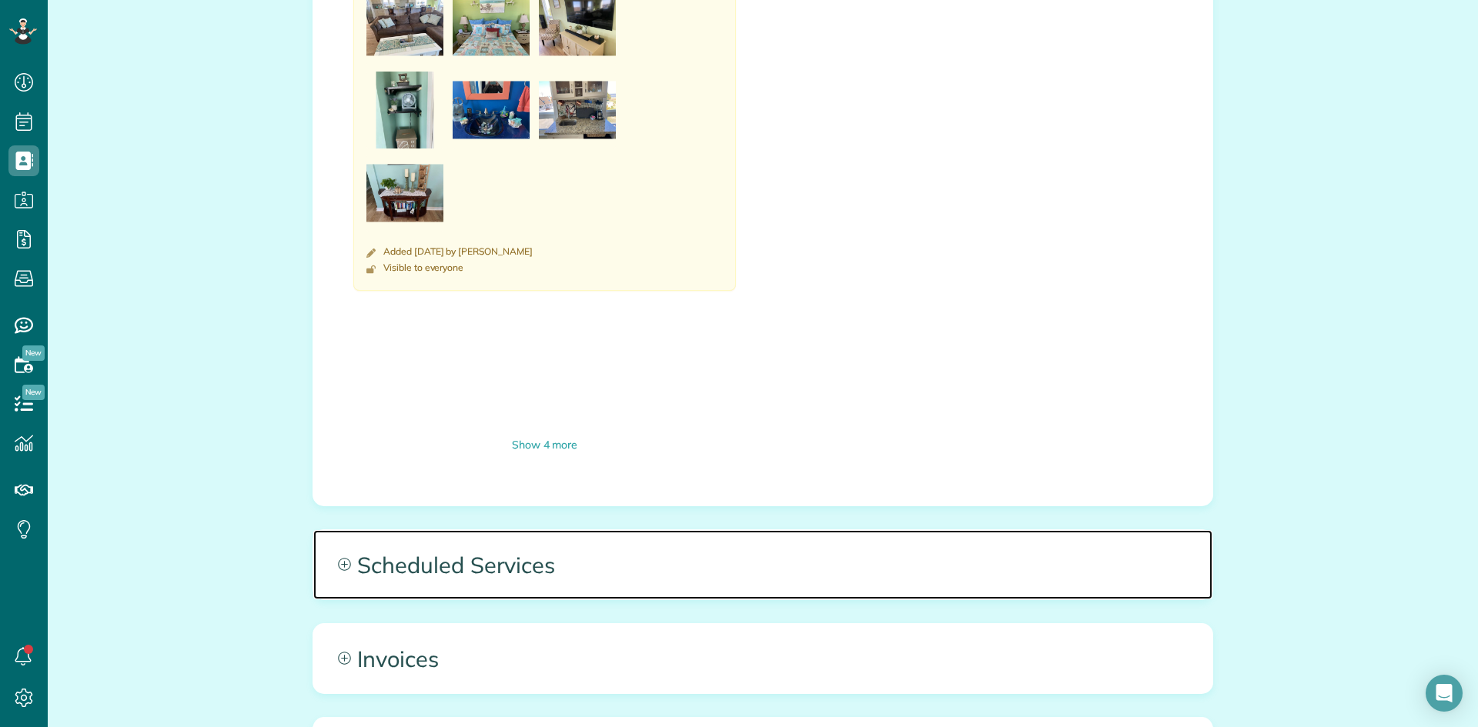
click at [435, 545] on span "Scheduled Services" at bounding box center [762, 564] width 899 height 69
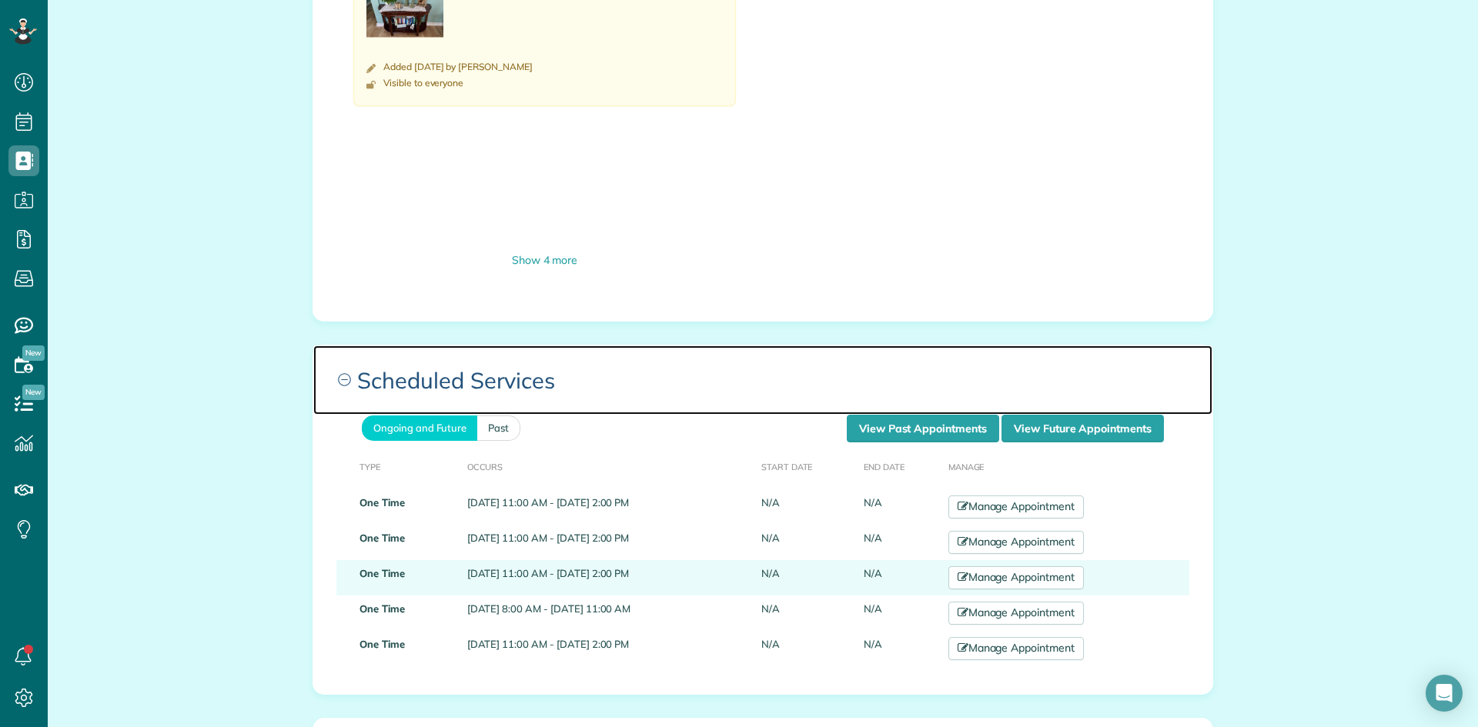
scroll to position [1385, 0]
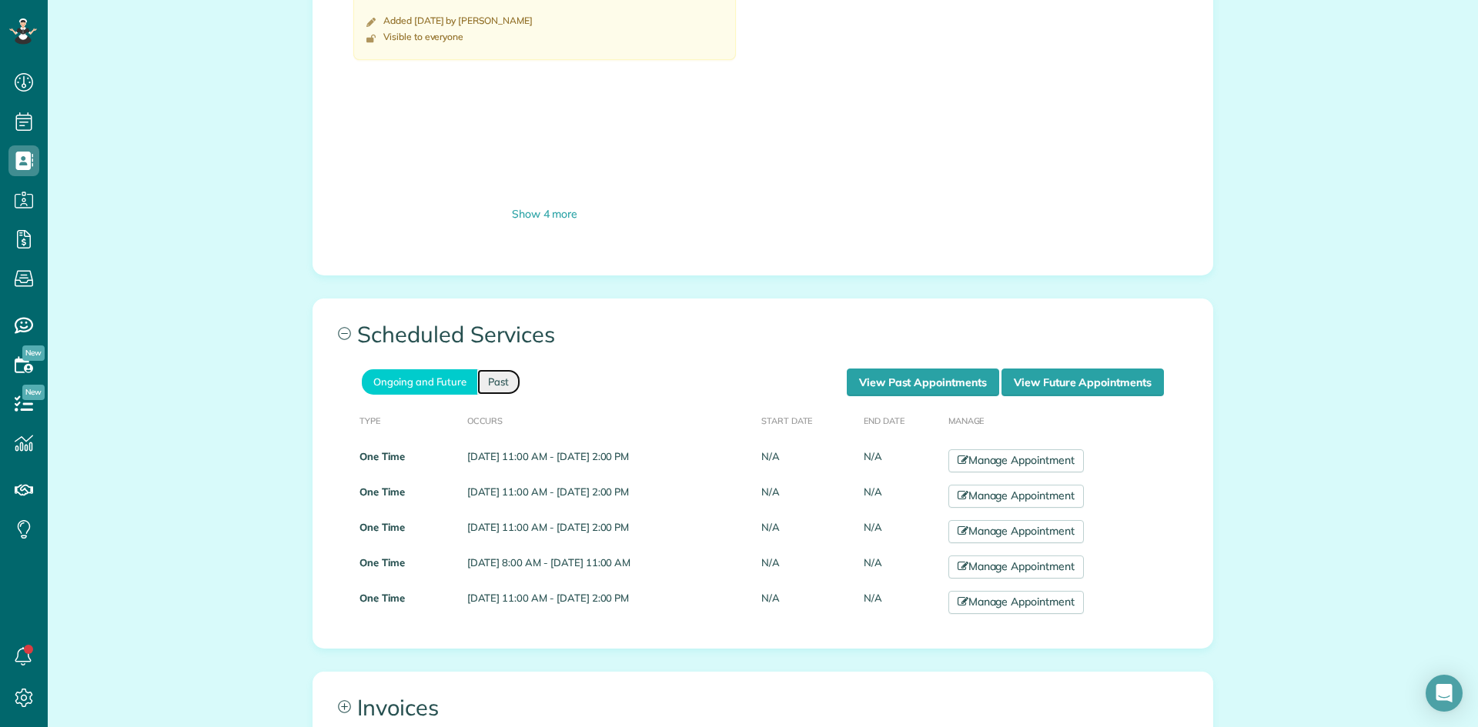
click at [490, 383] on link "Past" at bounding box center [498, 381] width 43 height 25
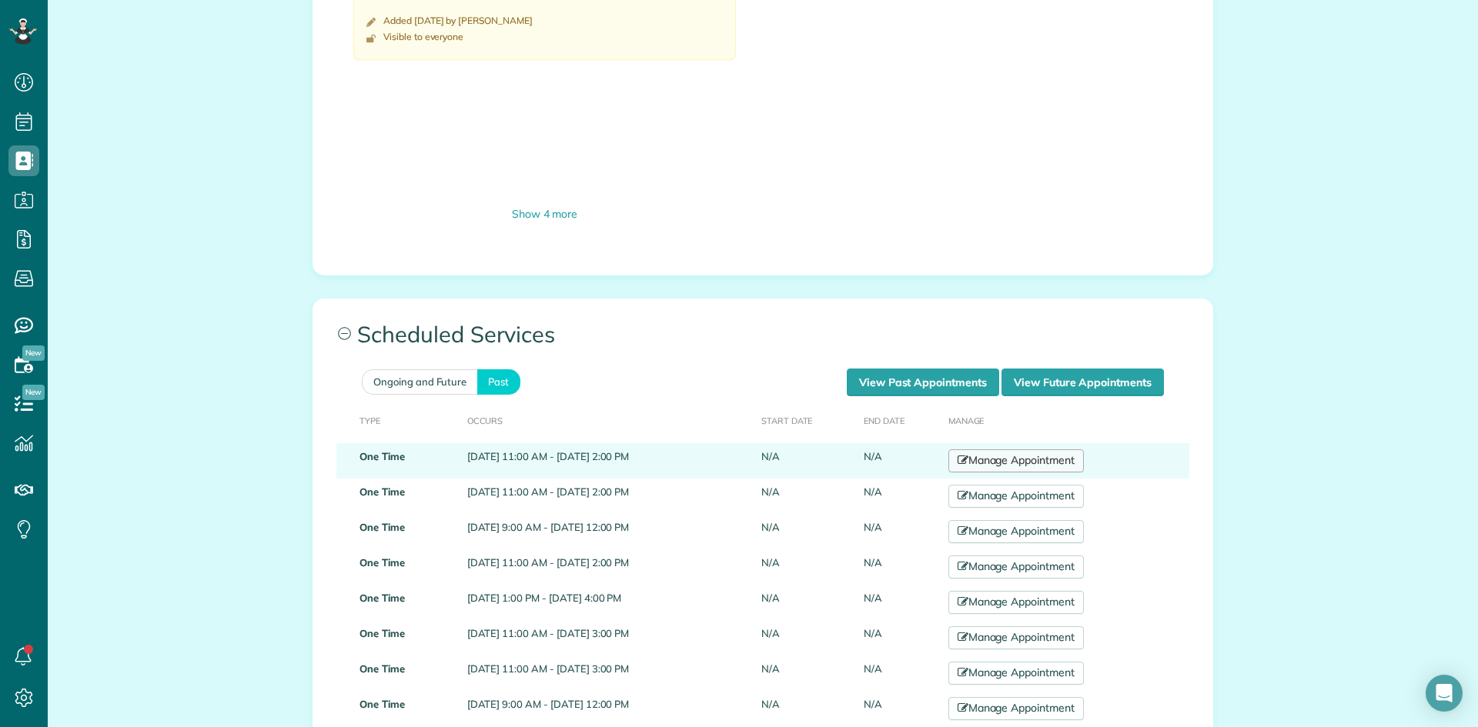
click at [1022, 469] on link "Manage Appointment" at bounding box center [1015, 460] width 135 height 23
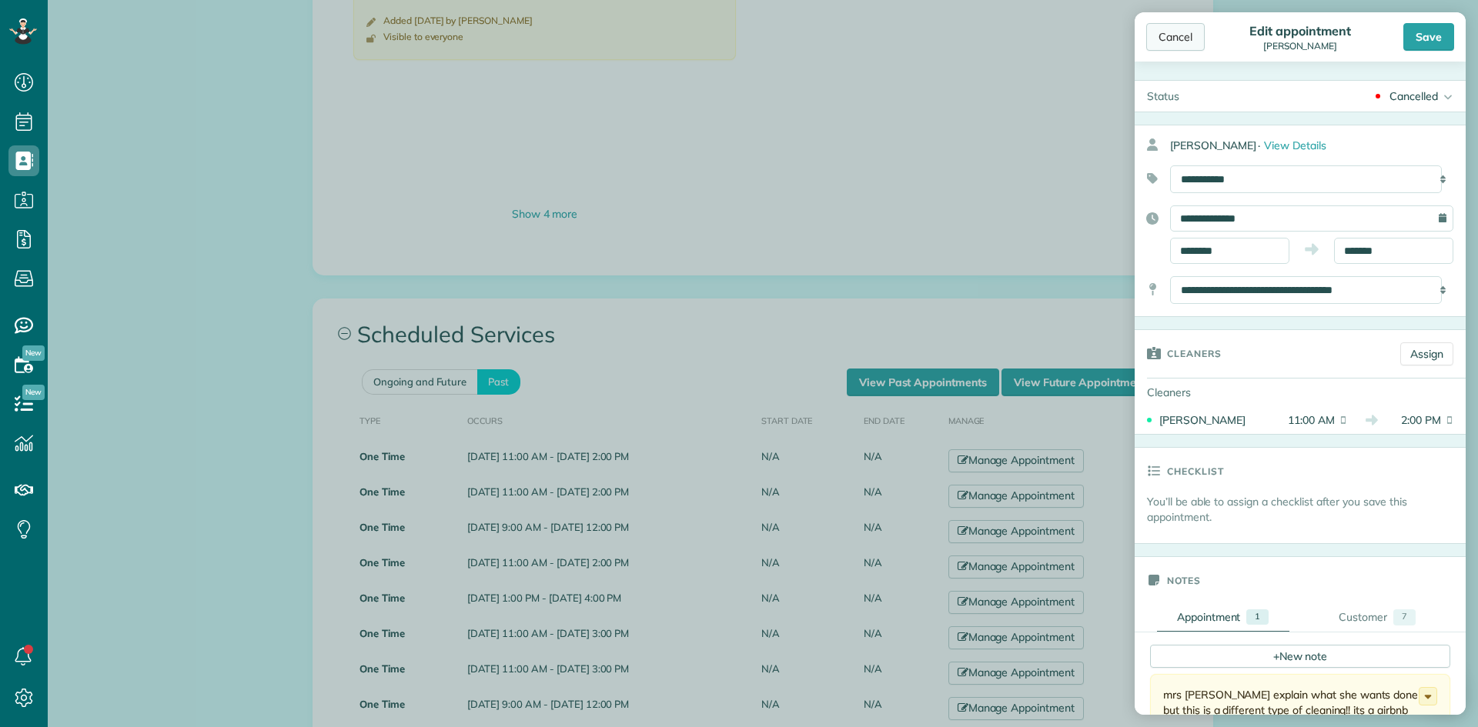
click at [1189, 37] on div "Cancel" at bounding box center [1175, 37] width 58 height 28
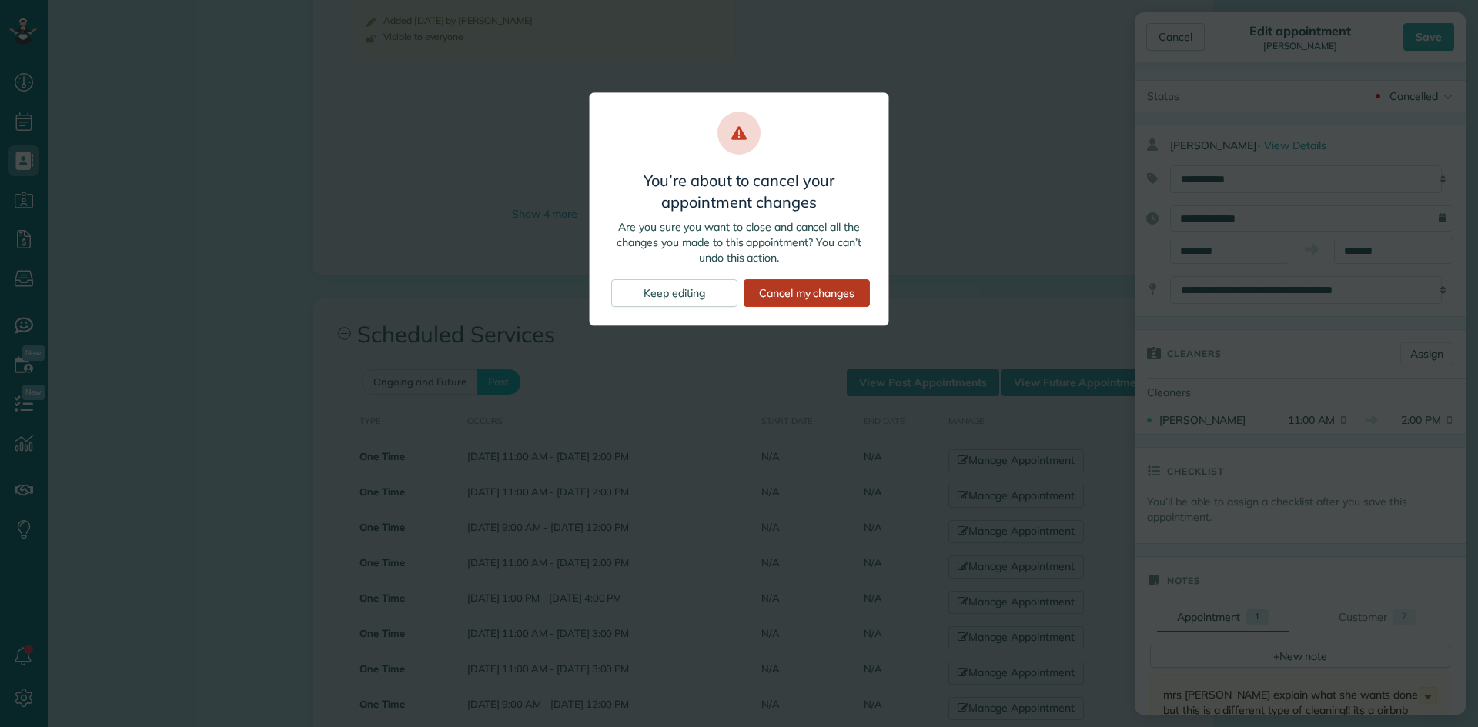
click at [770, 296] on div "Cancel my changes" at bounding box center [806, 293] width 126 height 28
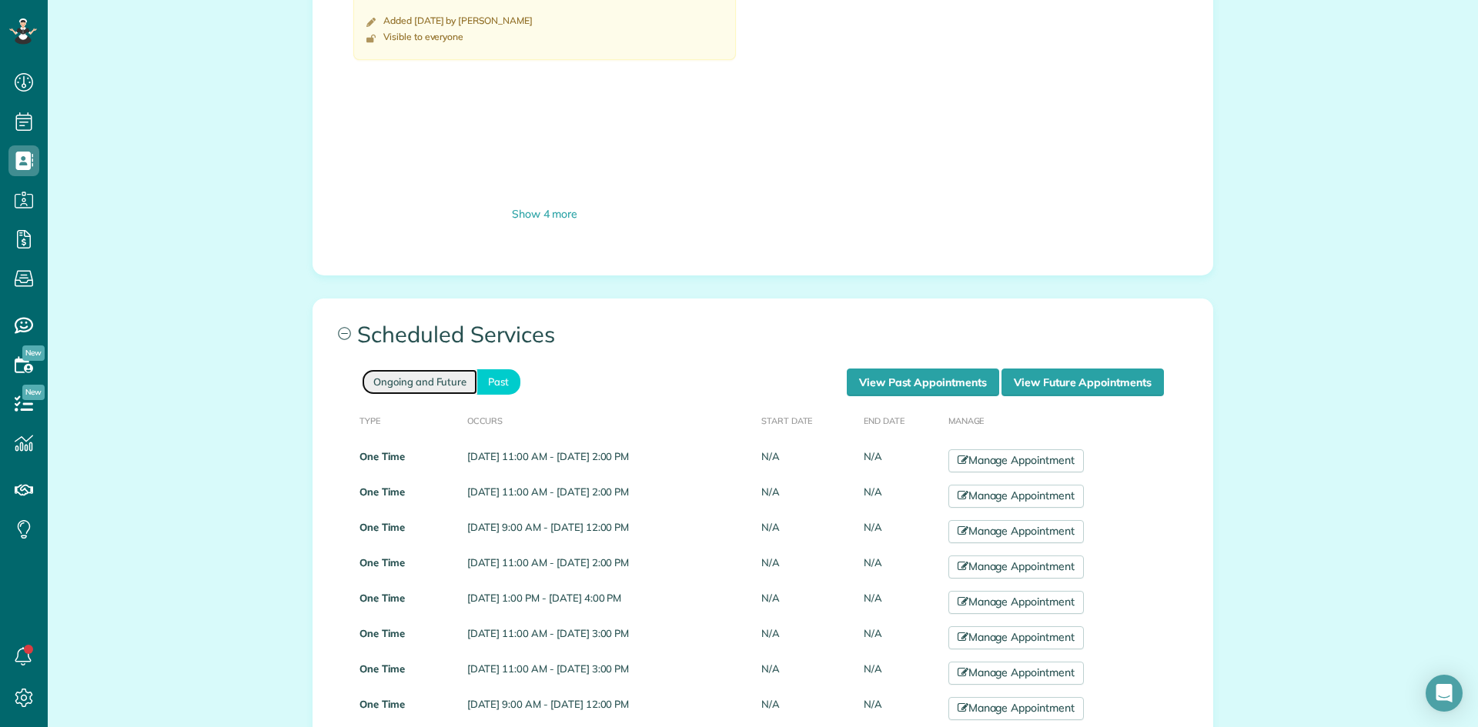
click at [448, 382] on link "Ongoing and Future" at bounding box center [419, 381] width 115 height 25
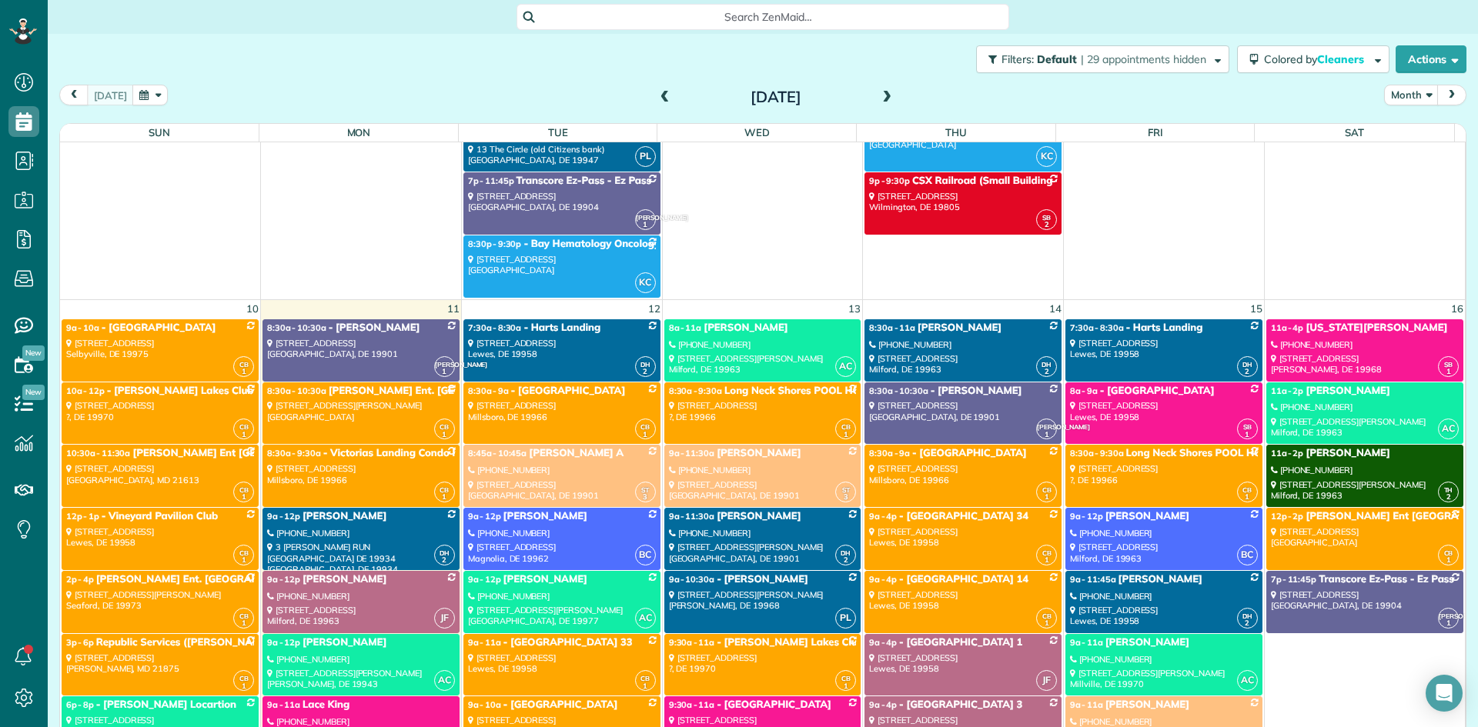
scroll to position [5002, 0]
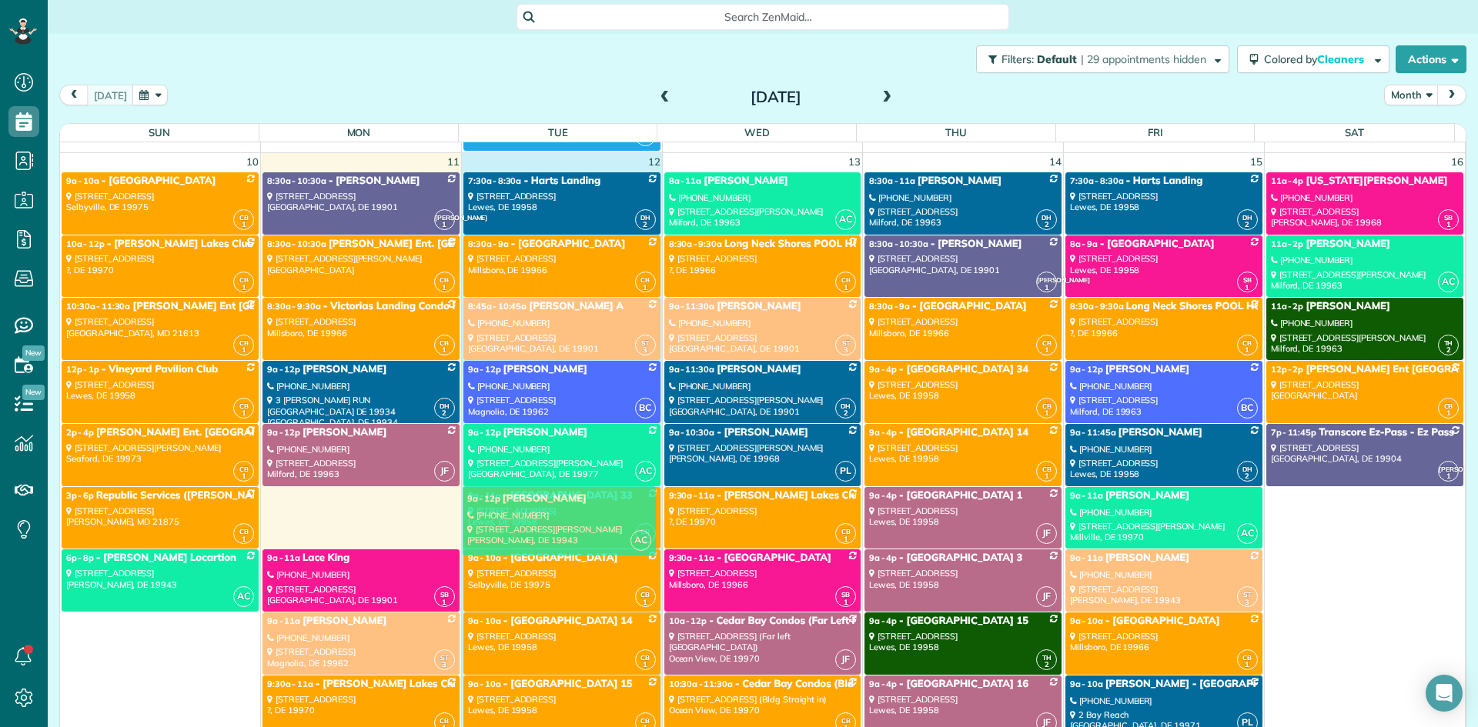
drag, startPoint x: 336, startPoint y: 520, endPoint x: 536, endPoint y: 519, distance: 200.9
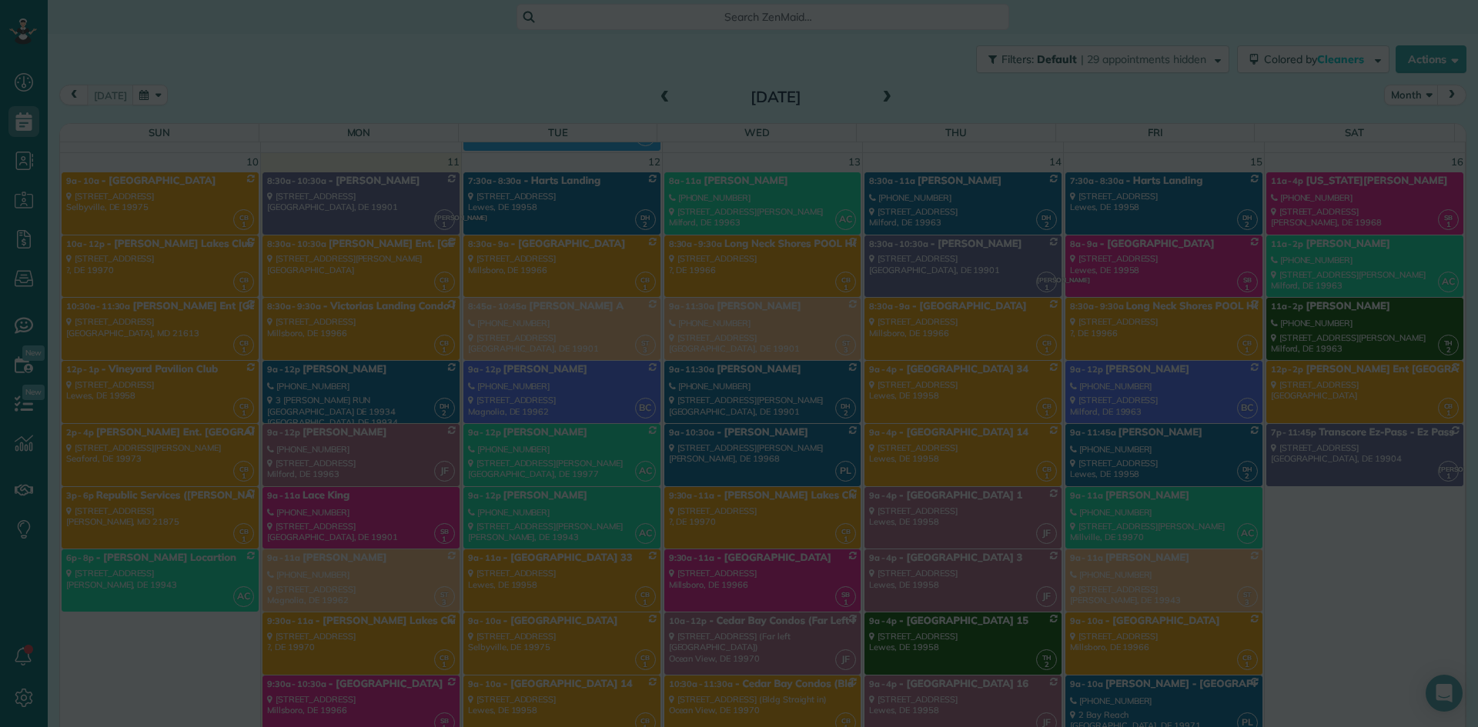
scroll to position [5633, 0]
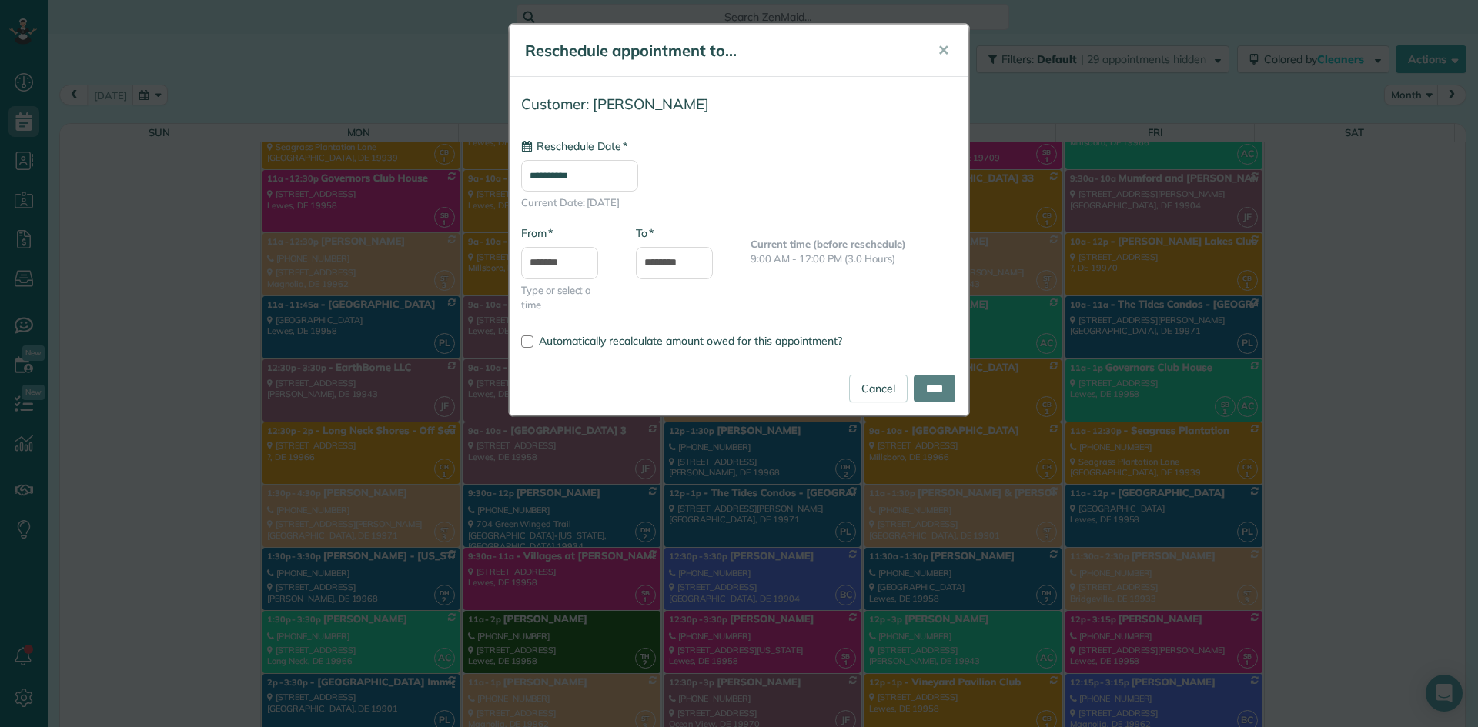
type input "**********"
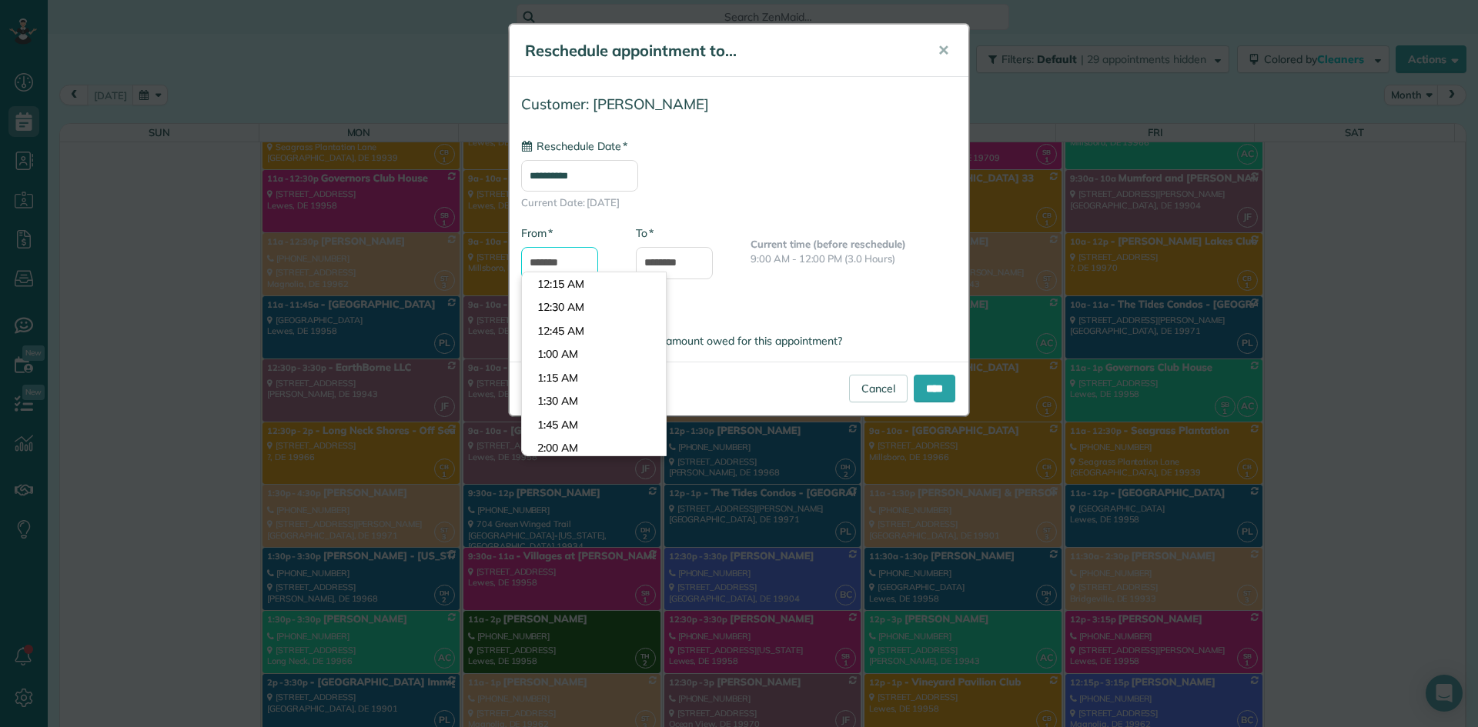
click at [570, 277] on body "Dashboard Scheduling Calendar View List View Dispatch View - Weekly scheduling …" at bounding box center [739, 363] width 1478 height 727
type input "********"
click at [559, 437] on body "Dashboard Scheduling Calendar View List View Dispatch View - Weekly scheduling …" at bounding box center [739, 363] width 1478 height 727
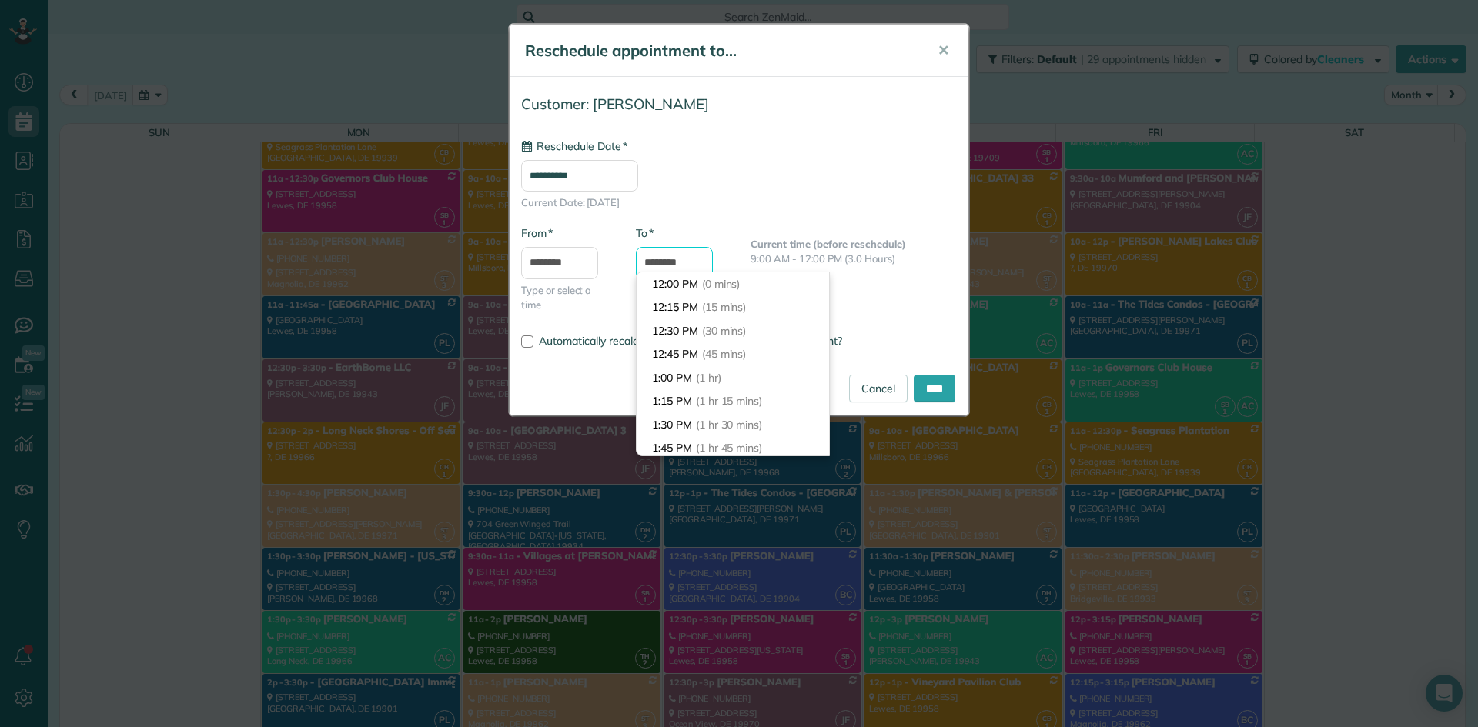
click at [649, 264] on input "********" at bounding box center [674, 263] width 77 height 32
type input "*******"
click at [670, 408] on li "3:00 PM (3 hrs)" at bounding box center [732, 412] width 192 height 24
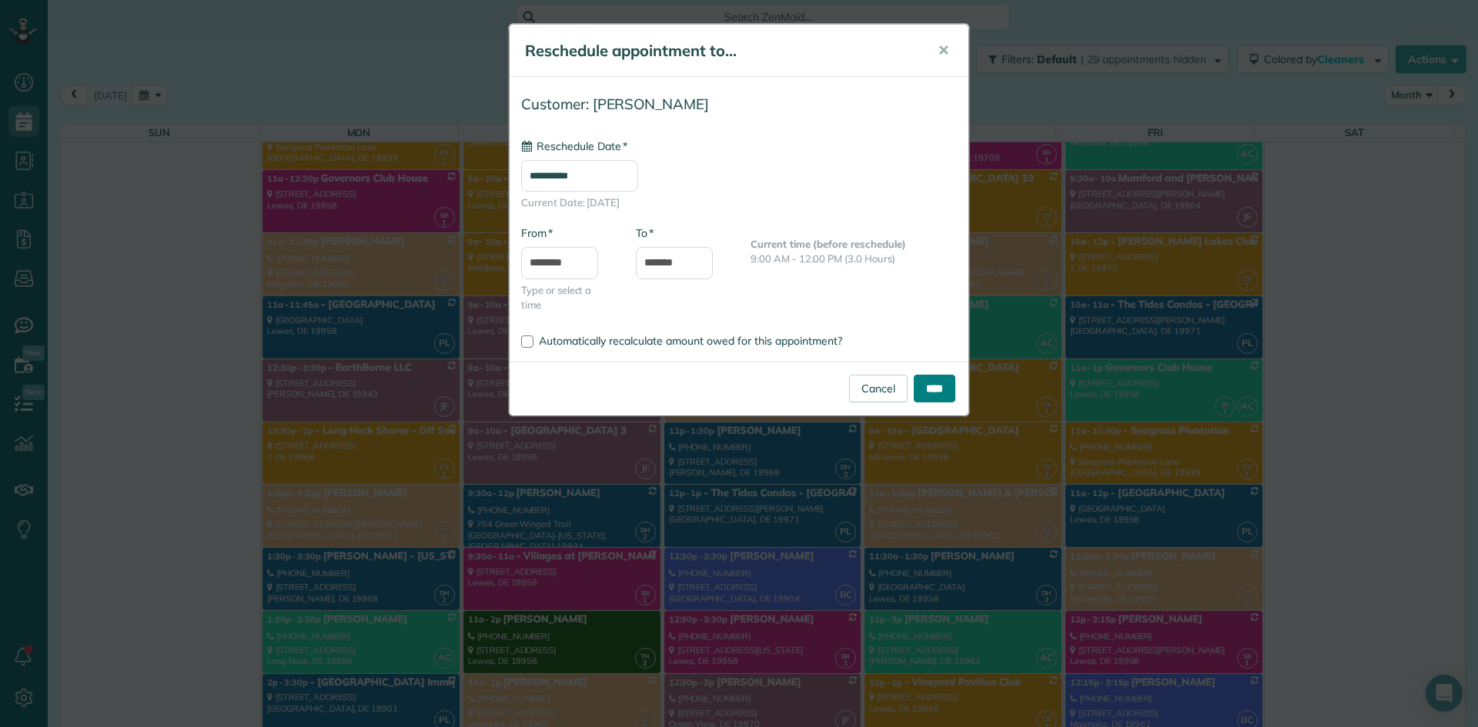
click at [913, 390] on input "****" at bounding box center [934, 389] width 42 height 28
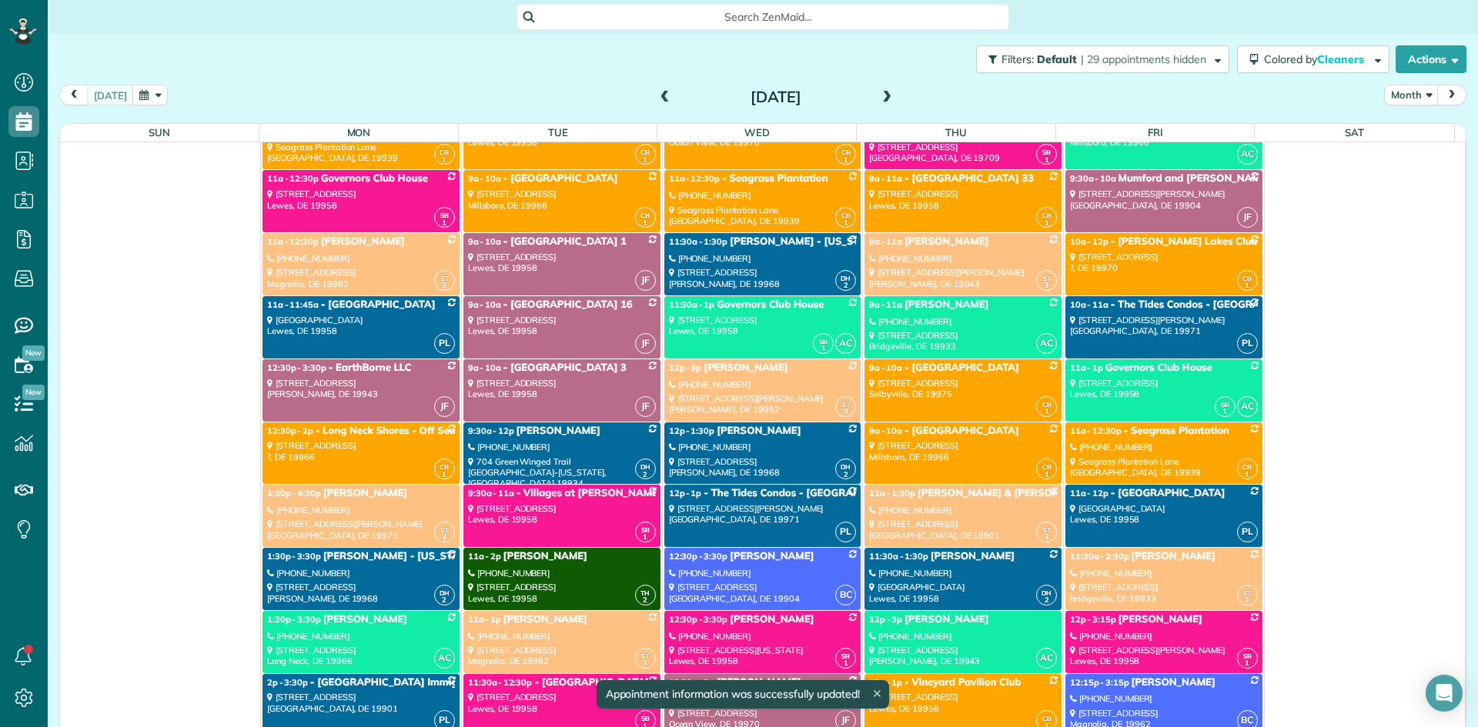
scroll to position [5941, 0]
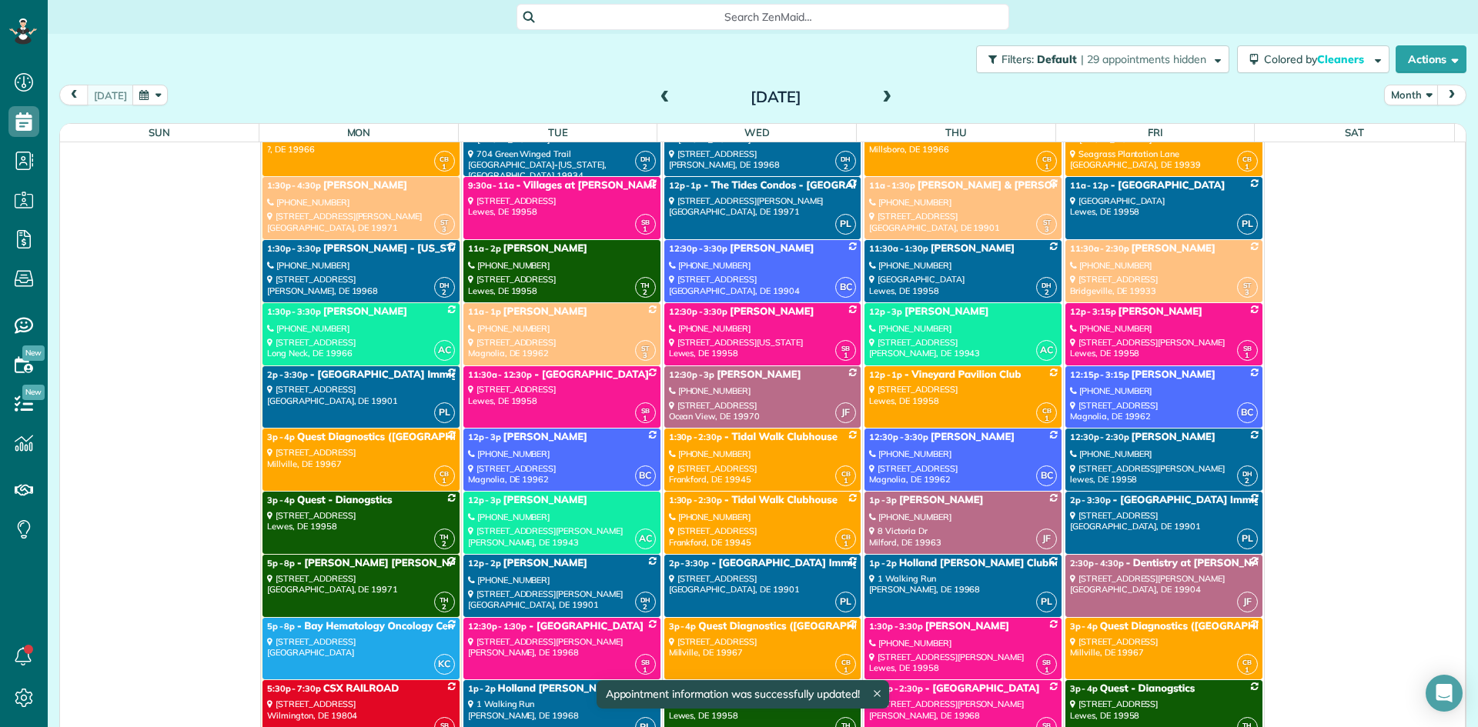
click at [563, 506] on span "[PERSON_NAME]" at bounding box center [545, 500] width 84 height 12
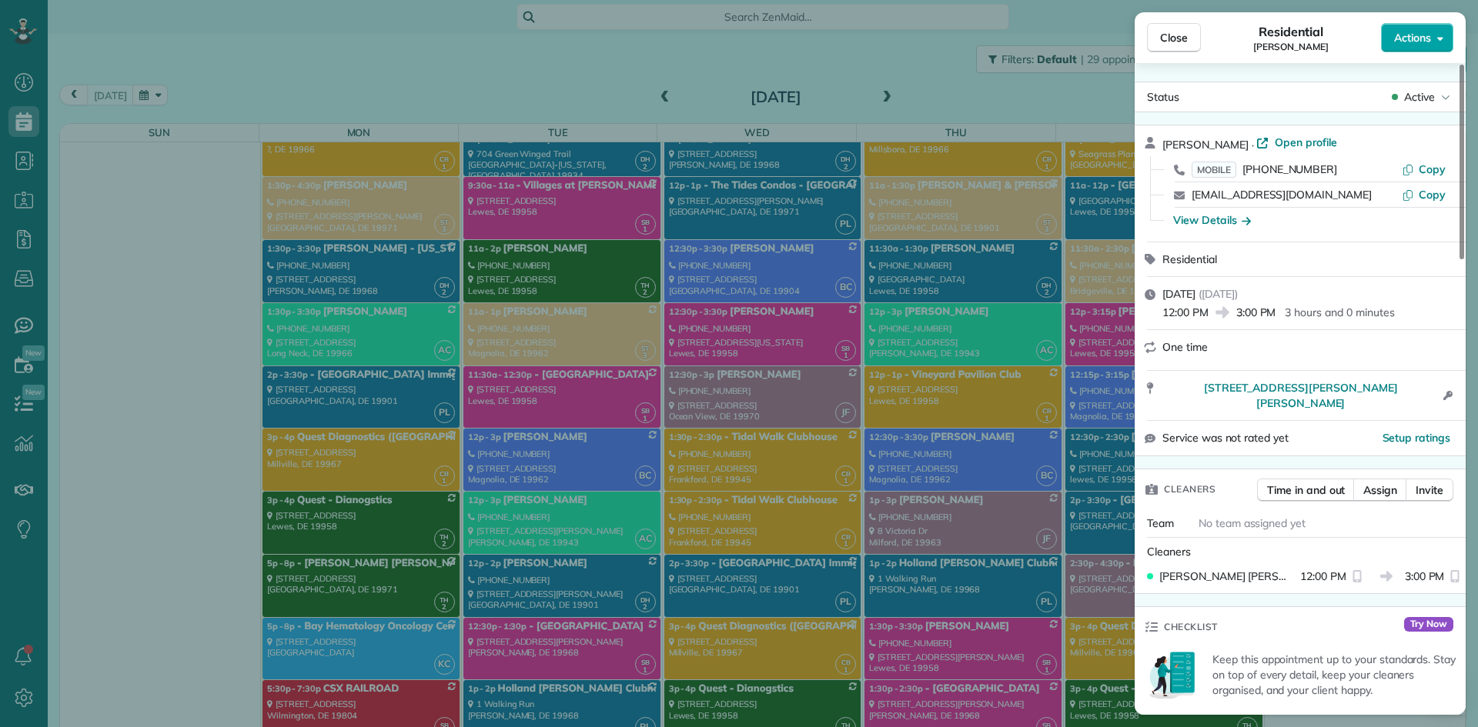
click at [1400, 45] on span "Actions" at bounding box center [1412, 37] width 37 height 15
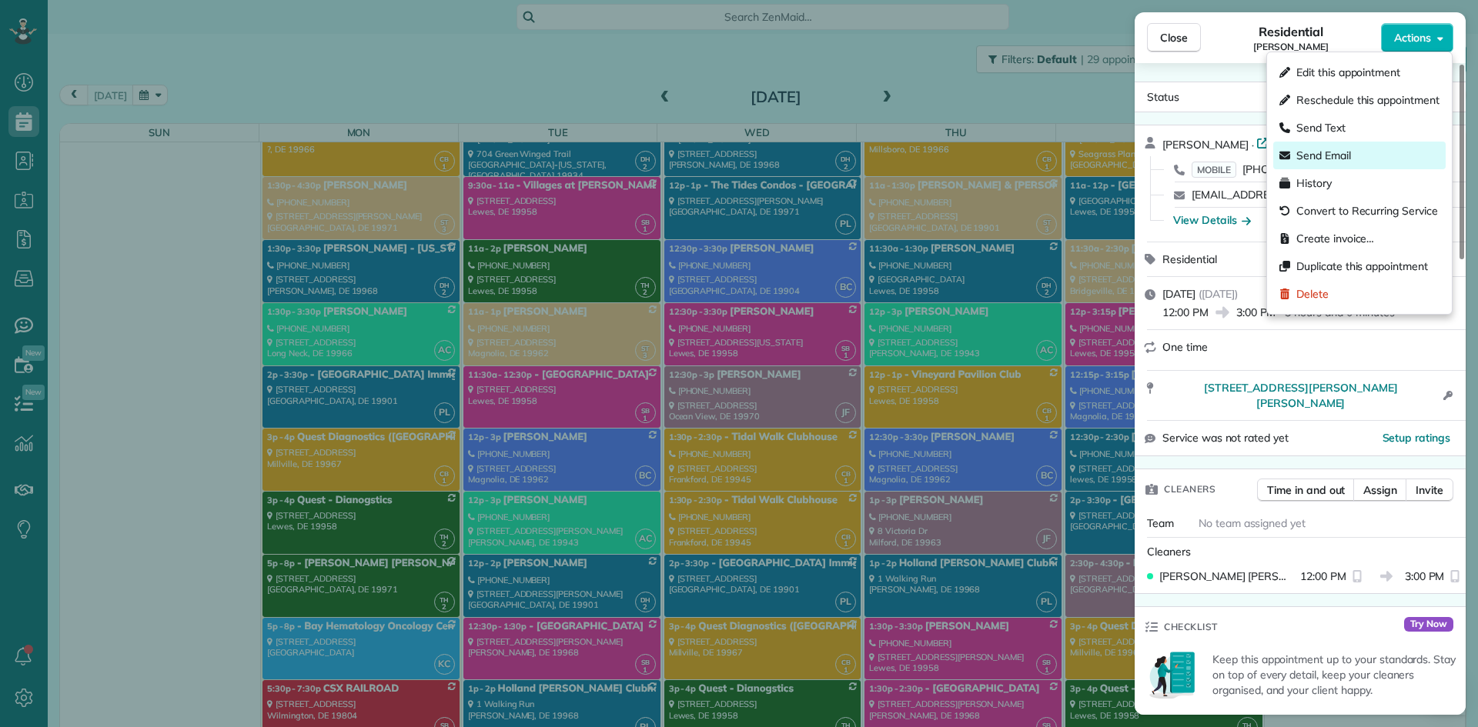
click at [1340, 151] on span "Send Email" at bounding box center [1323, 155] width 55 height 15
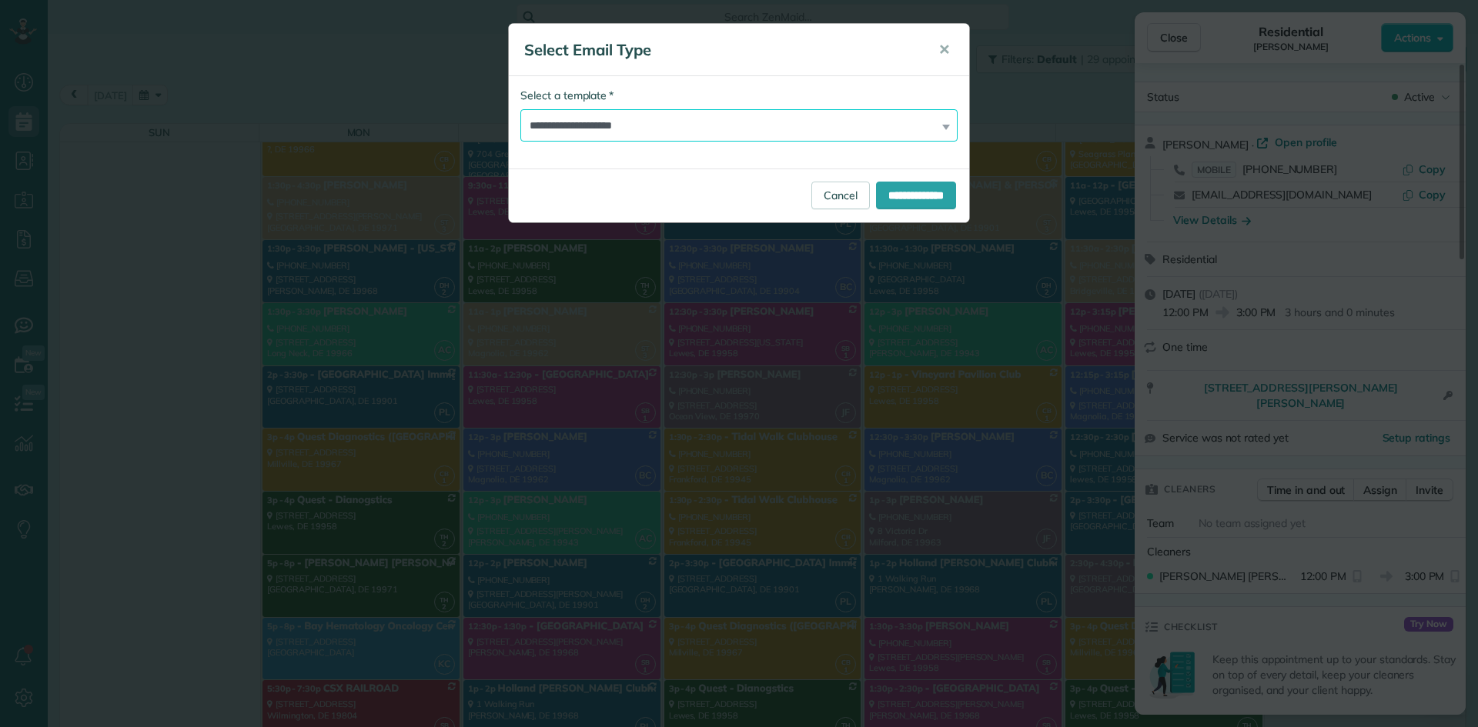
click at [627, 126] on select "**********" at bounding box center [738, 125] width 437 height 32
select select "****"
click at [520, 109] on select "**********" at bounding box center [738, 125] width 437 height 32
click at [920, 201] on input "**********" at bounding box center [916, 196] width 80 height 28
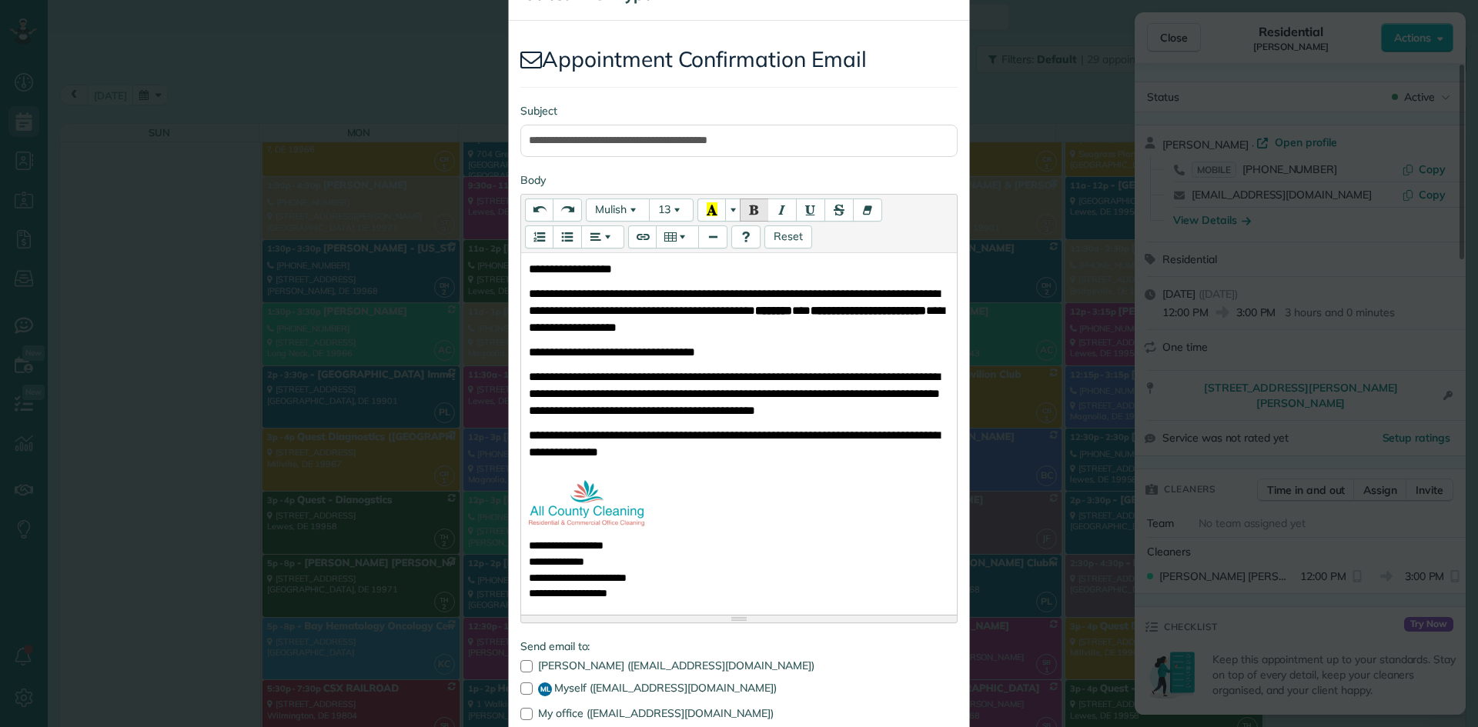
scroll to position [152, 0]
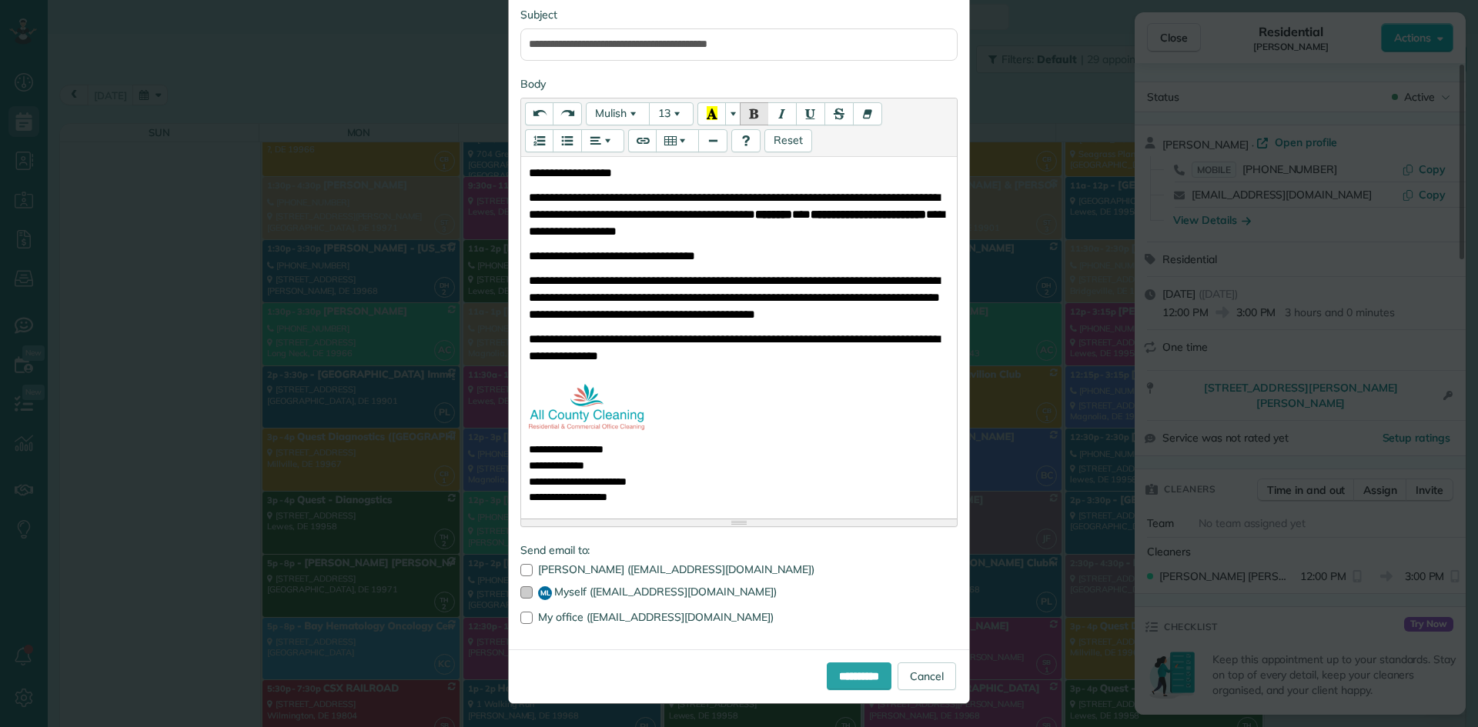
click at [520, 596] on div at bounding box center [526, 592] width 12 height 12
click at [830, 665] on input "**********" at bounding box center [859, 677] width 65 height 28
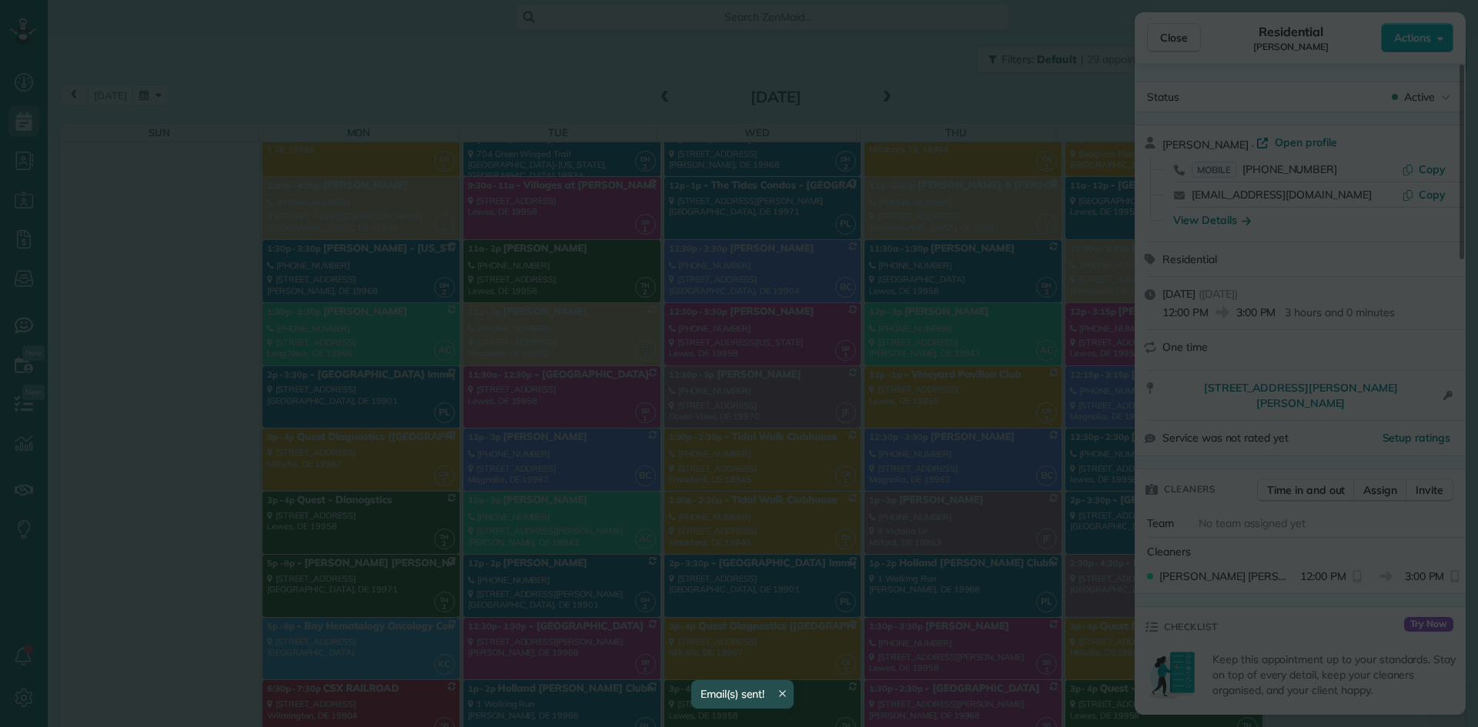
scroll to position [0, 0]
